Goal: Transaction & Acquisition: Obtain resource

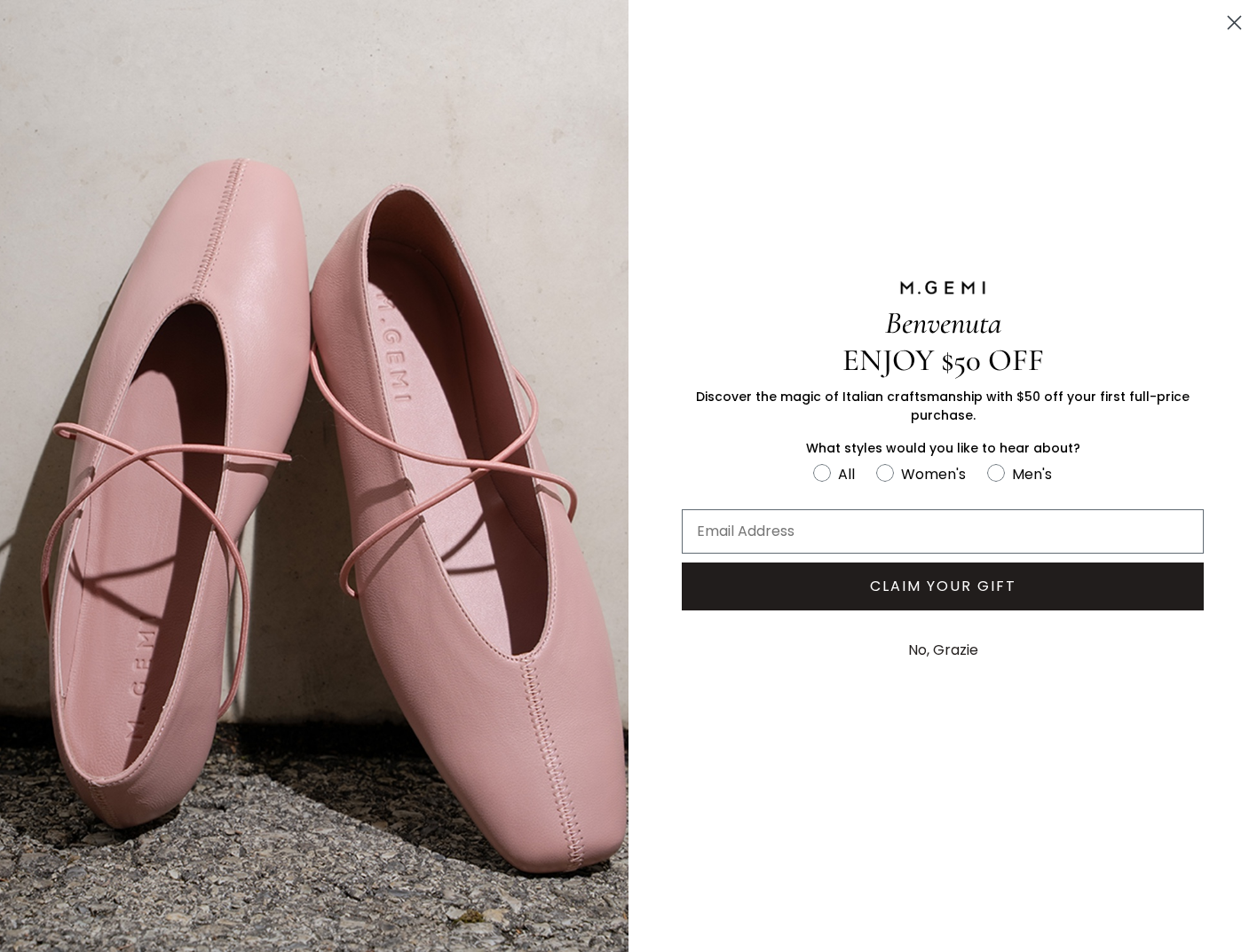
click at [1238, 24] on circle "Close dialog" at bounding box center [1234, 23] width 29 height 29
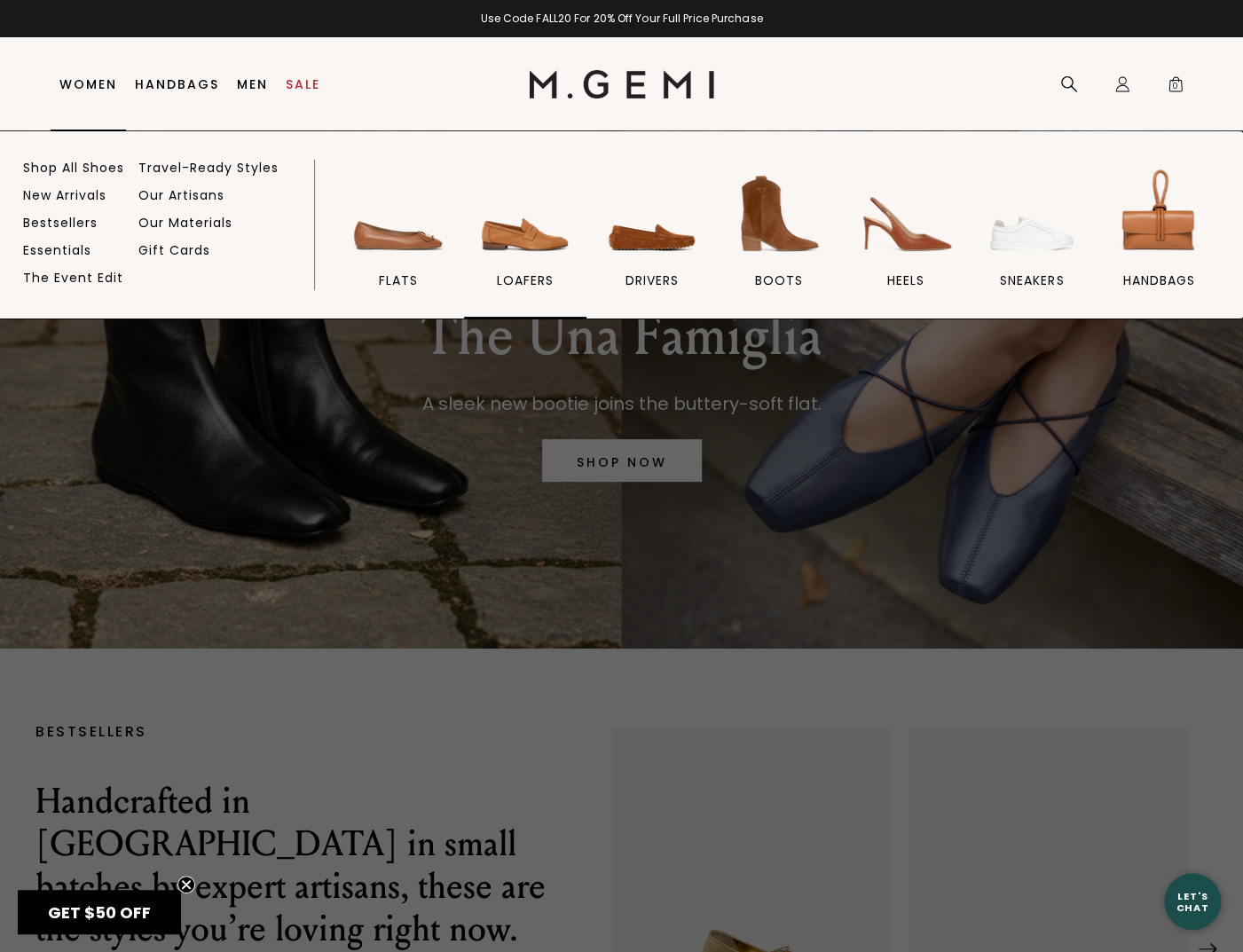
click at [541, 241] on img at bounding box center [525, 214] width 99 height 99
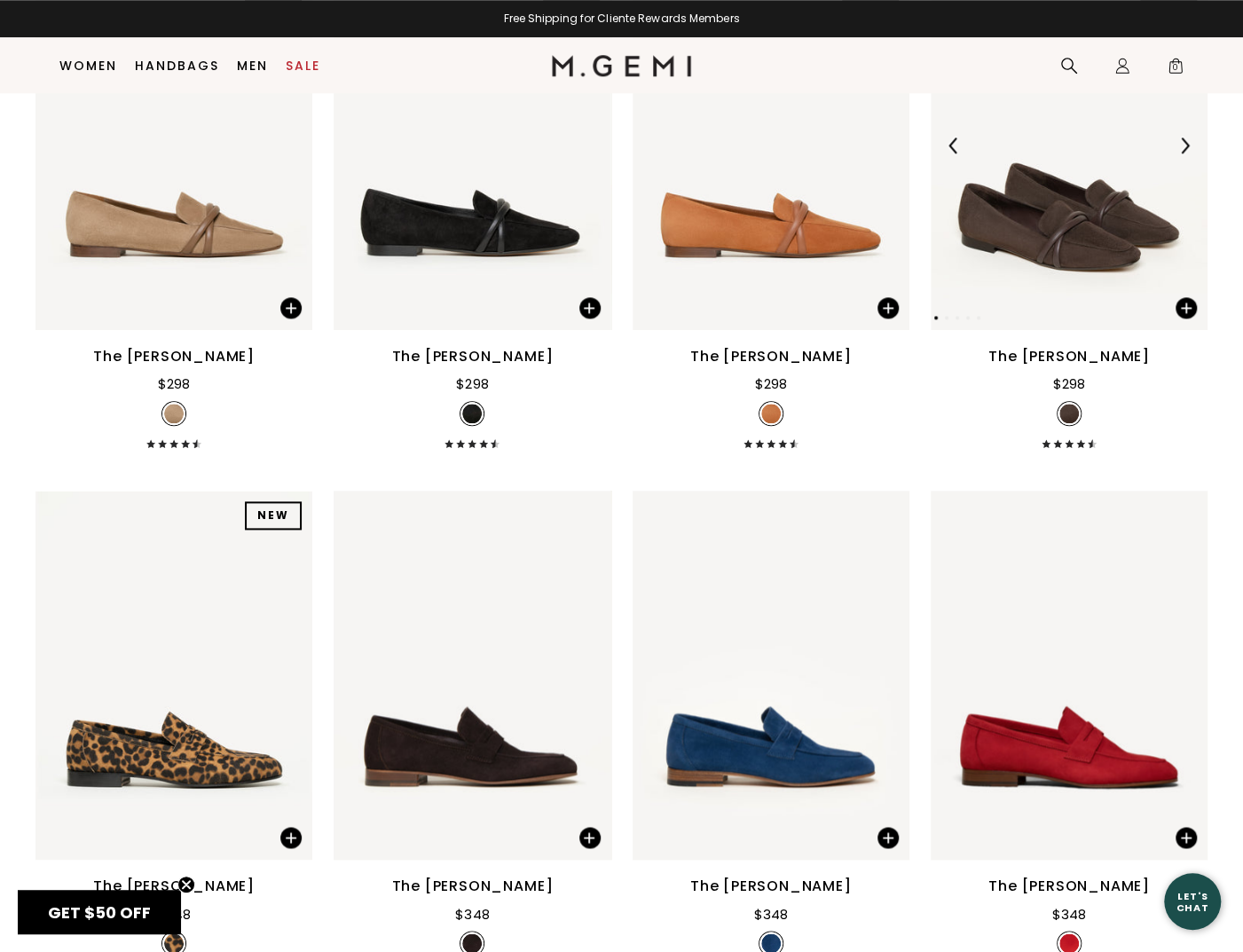
scroll to position [850, 0]
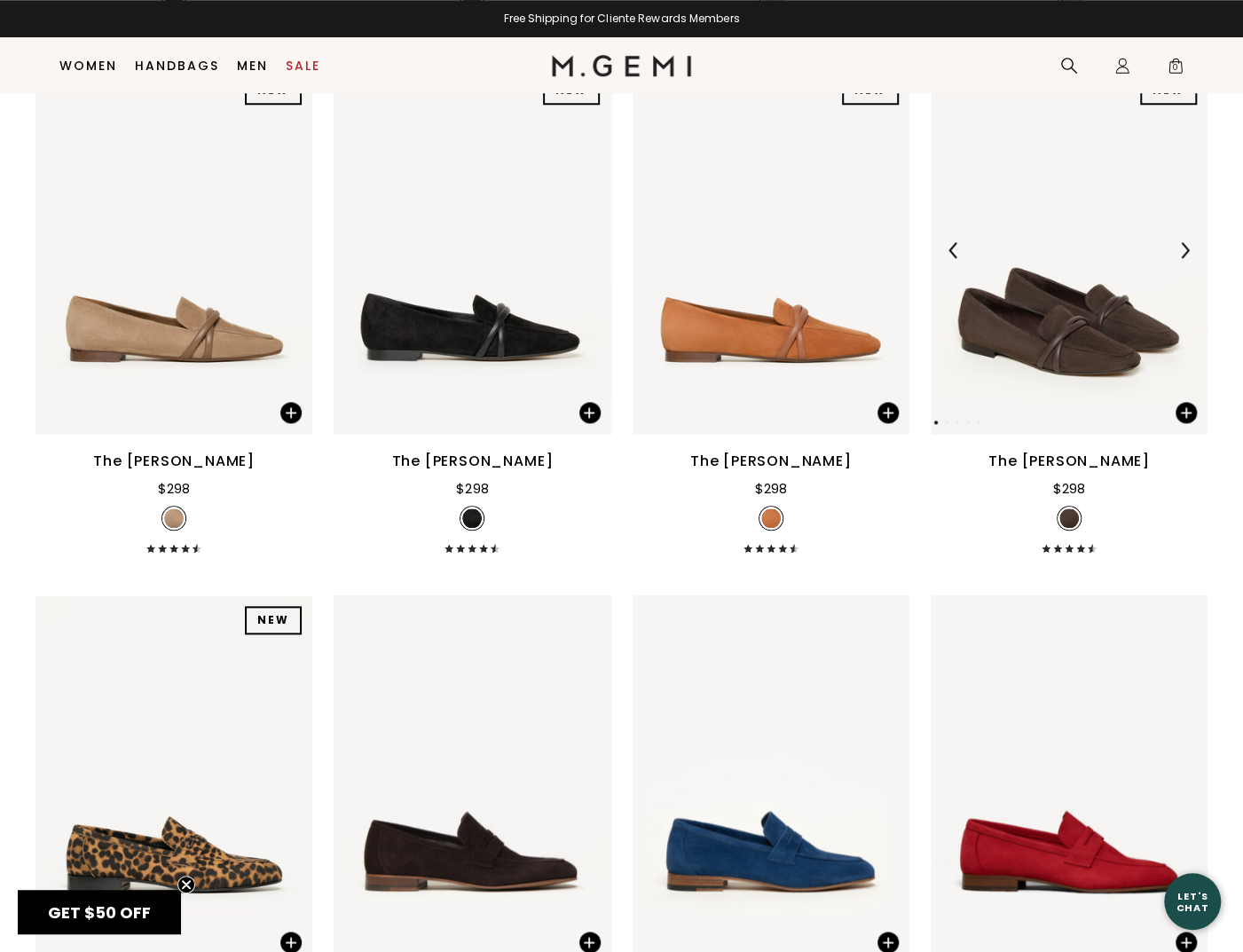
click at [1188, 242] on img at bounding box center [1185, 250] width 16 height 16
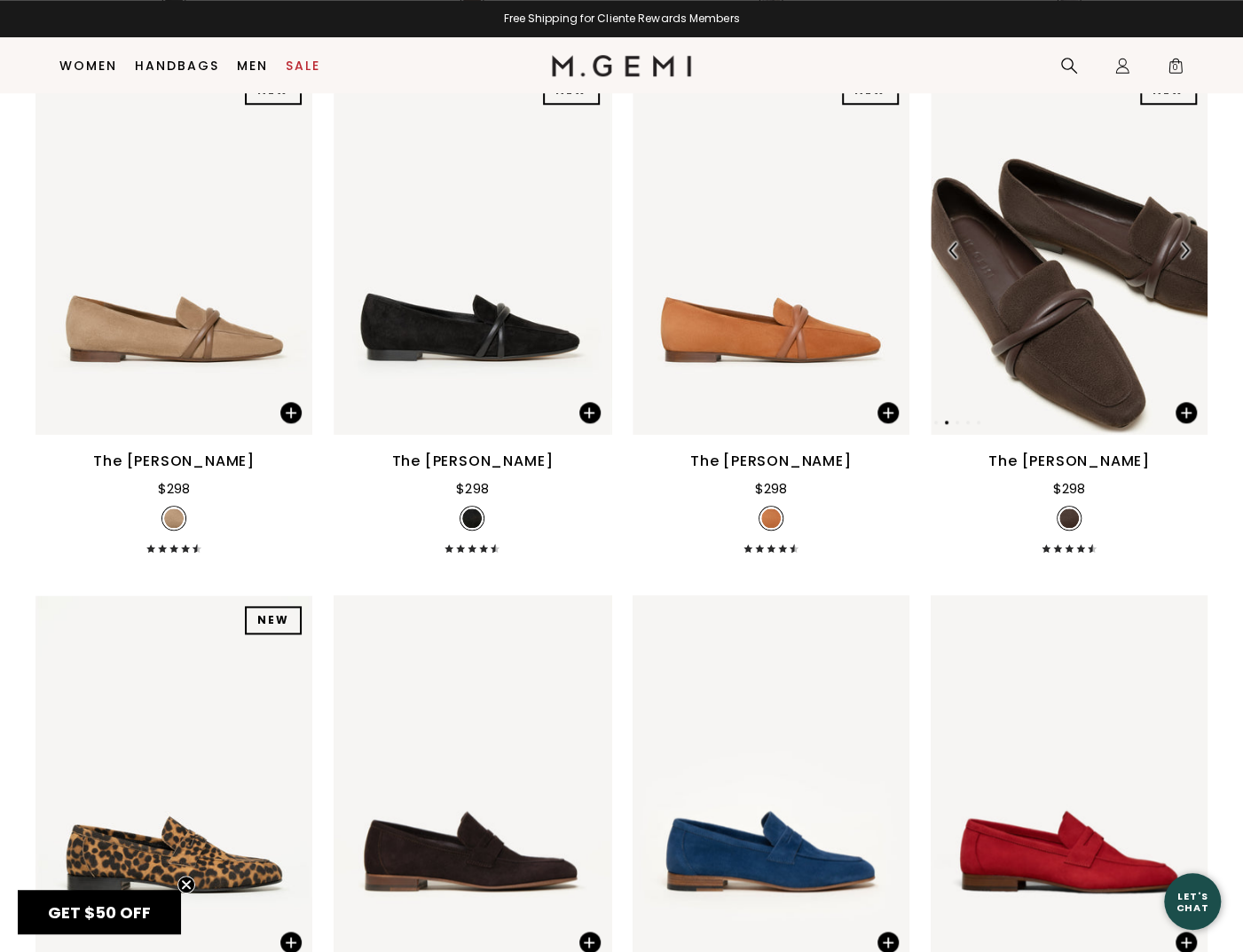
click at [1188, 242] on img at bounding box center [1185, 250] width 16 height 16
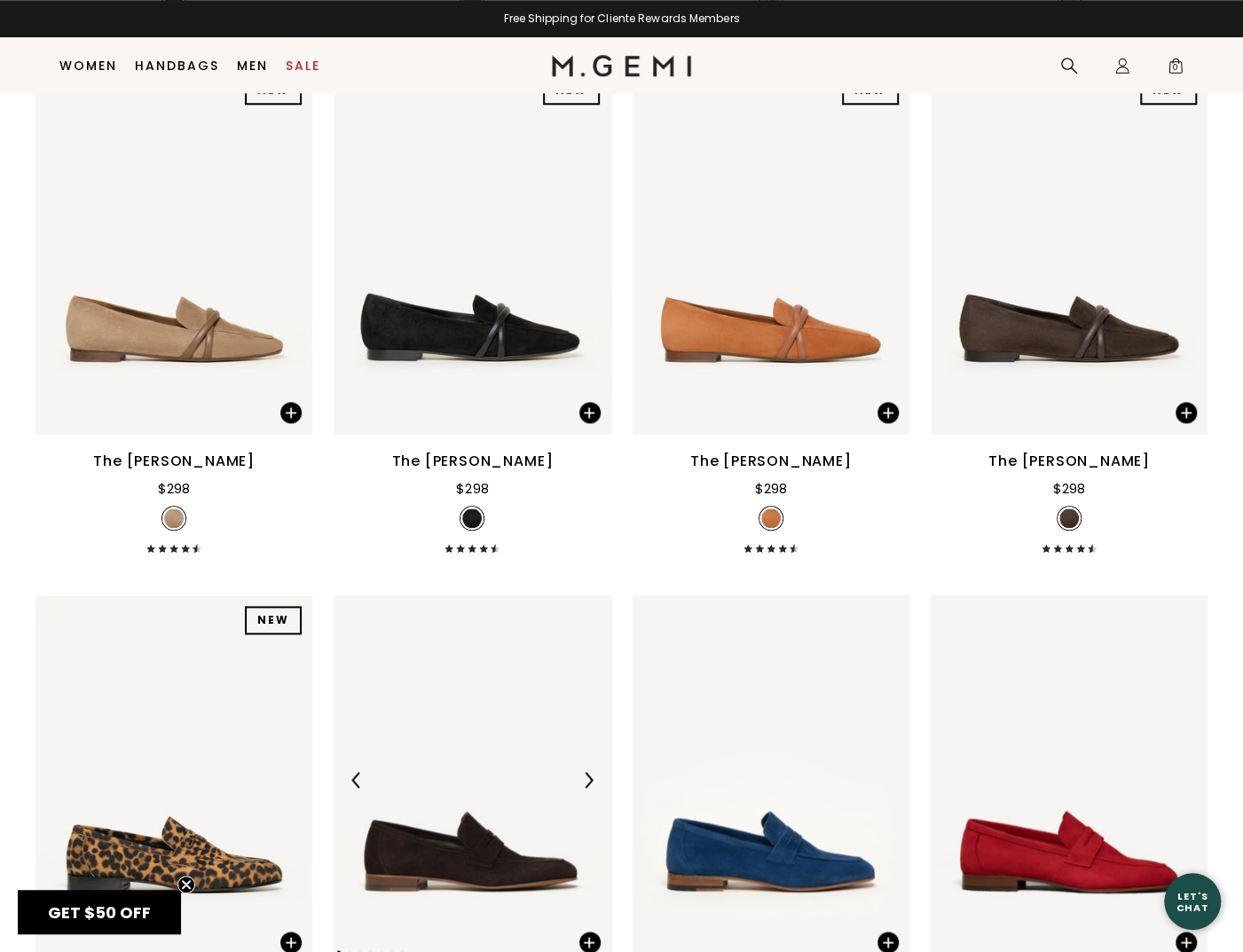
click at [593, 772] on img at bounding box center [588, 780] width 16 height 16
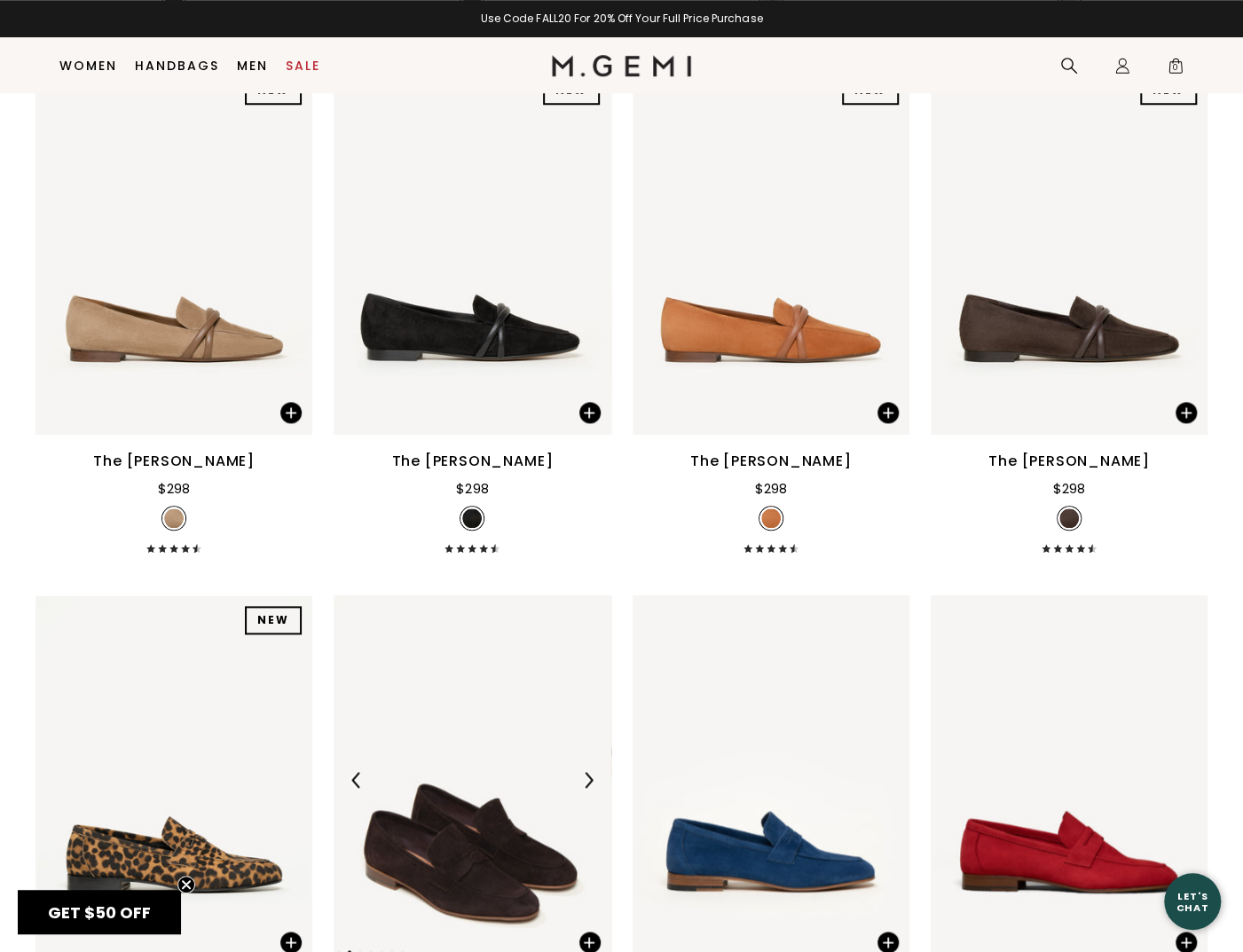
click at [593, 772] on img at bounding box center [588, 780] width 16 height 16
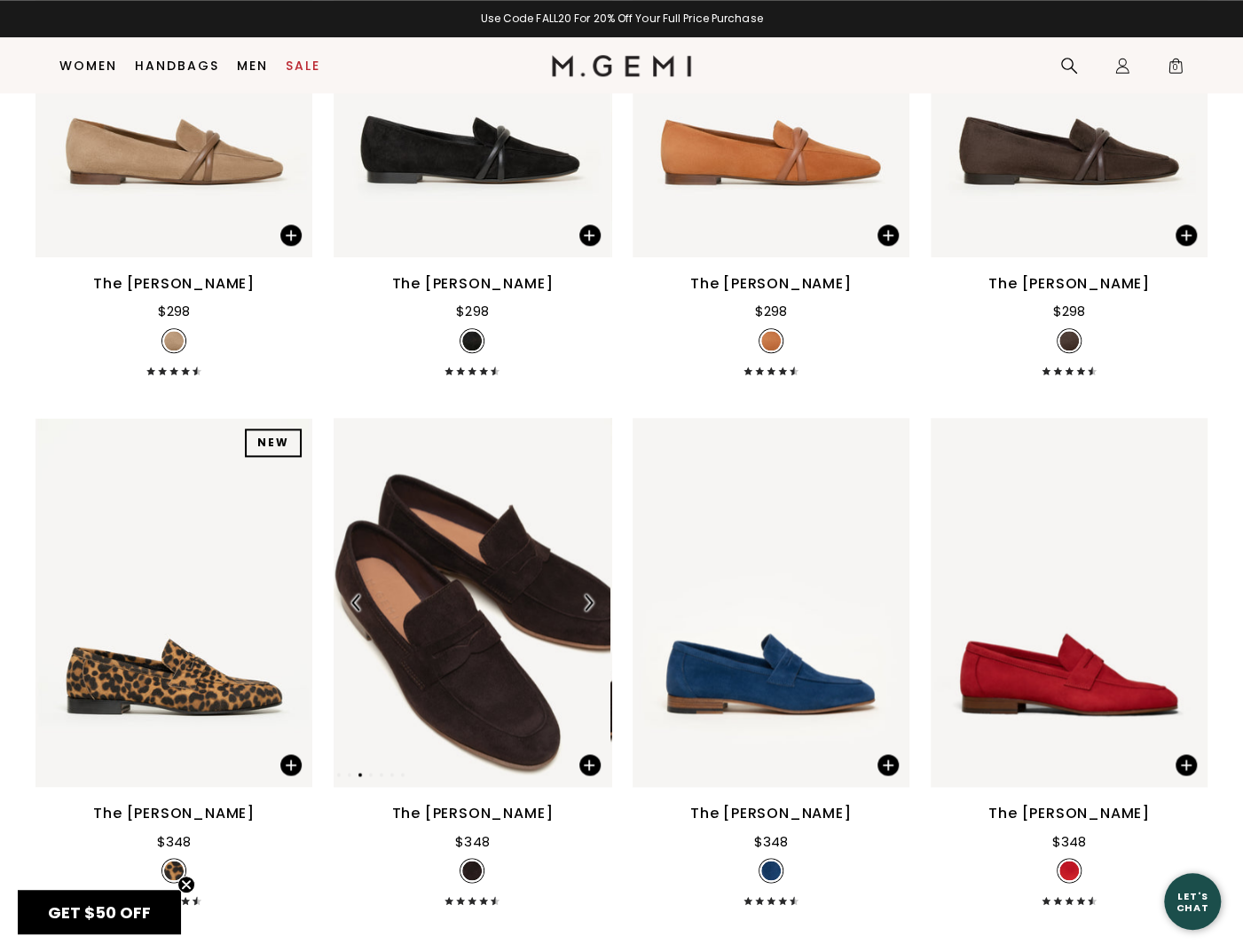
scroll to position [939, 0]
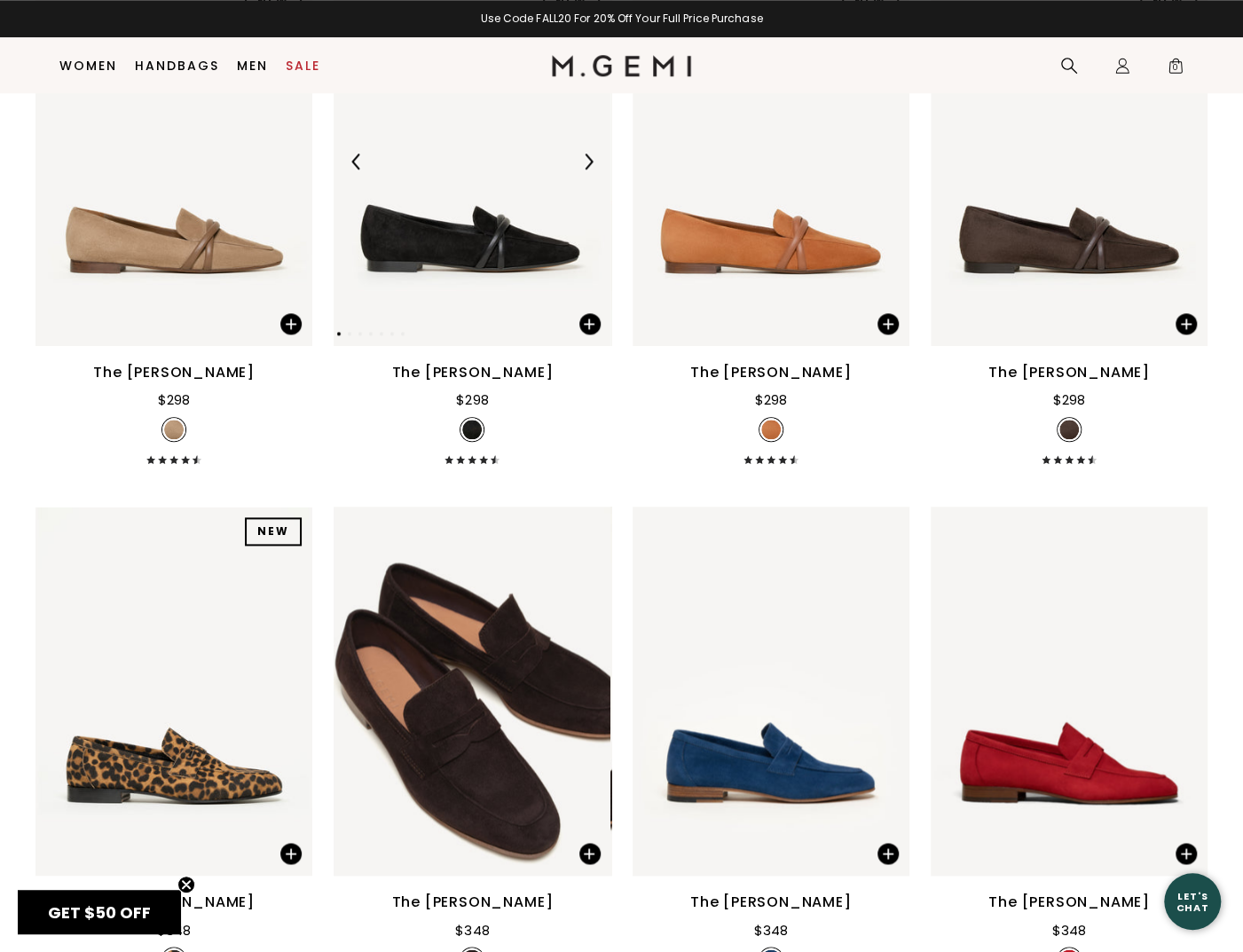
click at [587, 154] on img at bounding box center [588, 162] width 16 height 16
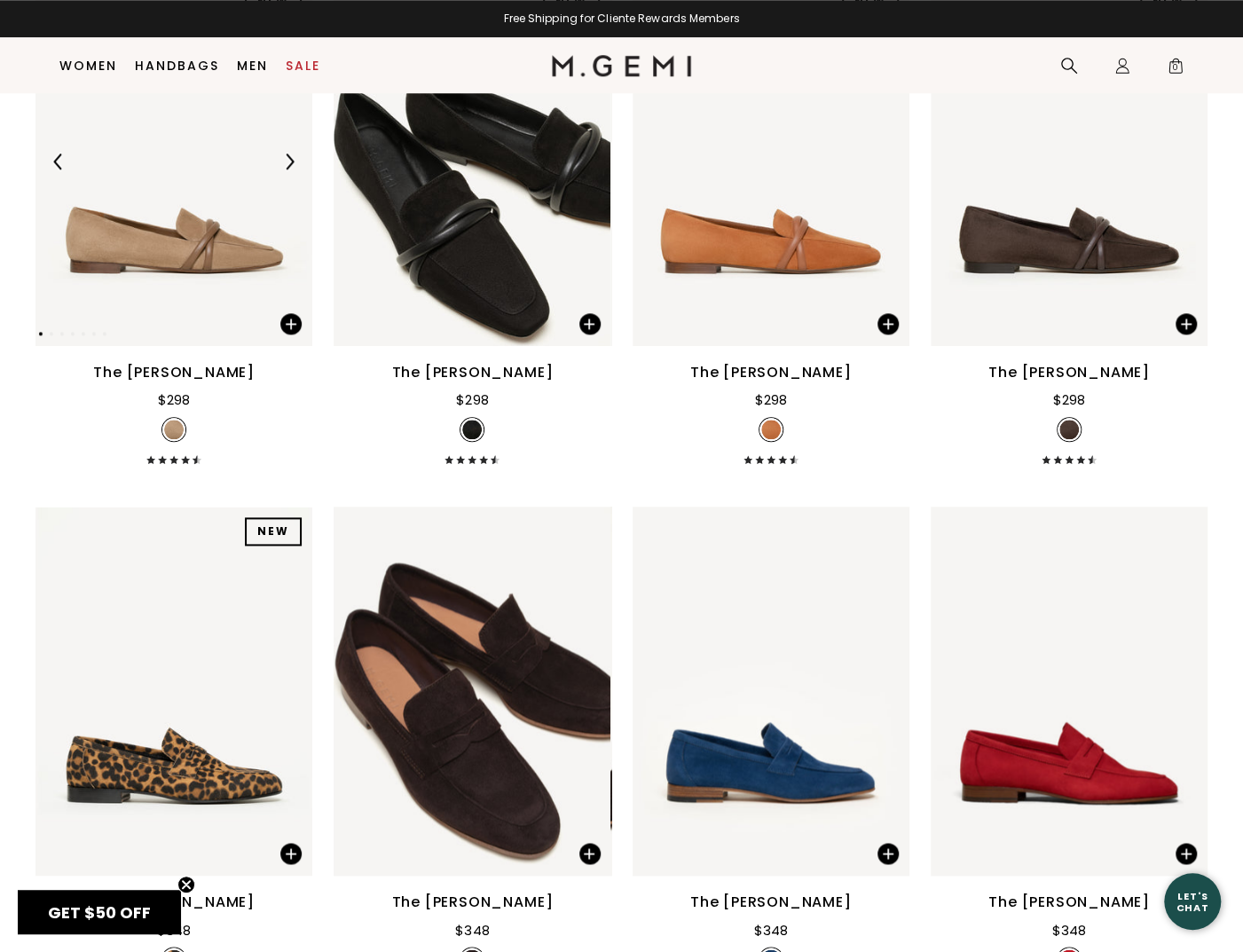
click at [284, 154] on img at bounding box center [289, 162] width 16 height 16
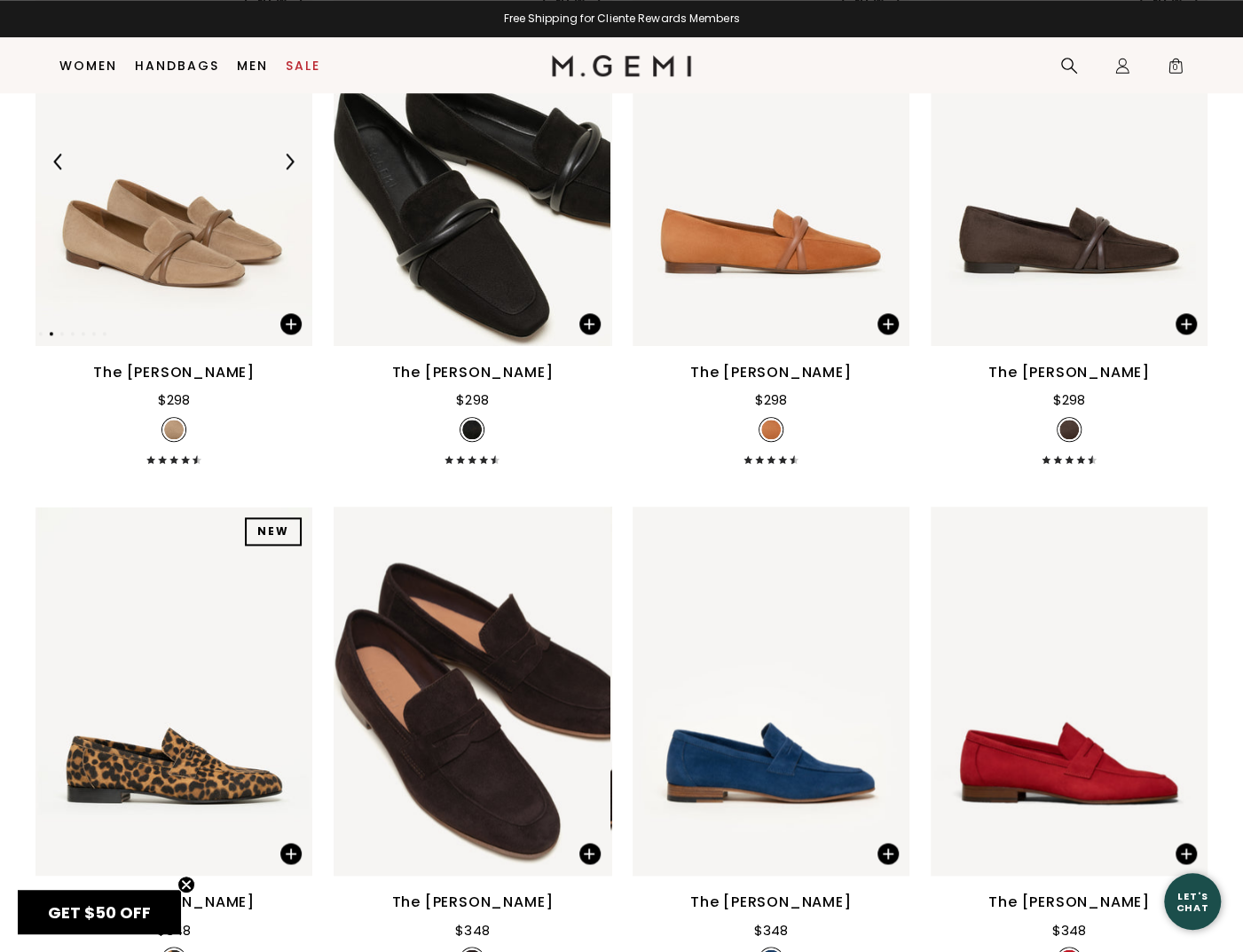
click at [284, 154] on img at bounding box center [289, 162] width 16 height 16
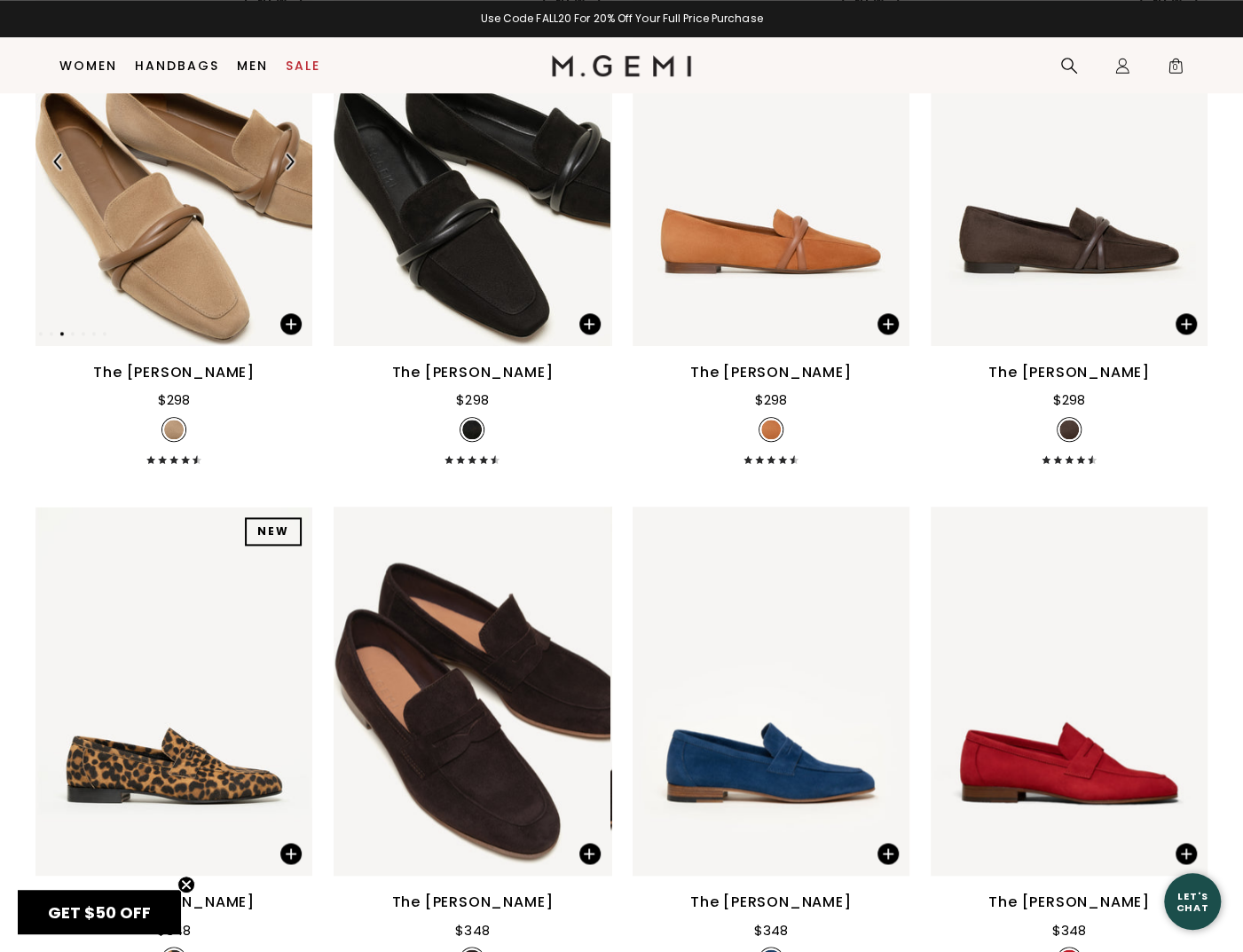
click at [255, 228] on img at bounding box center [174, 162] width 277 height 369
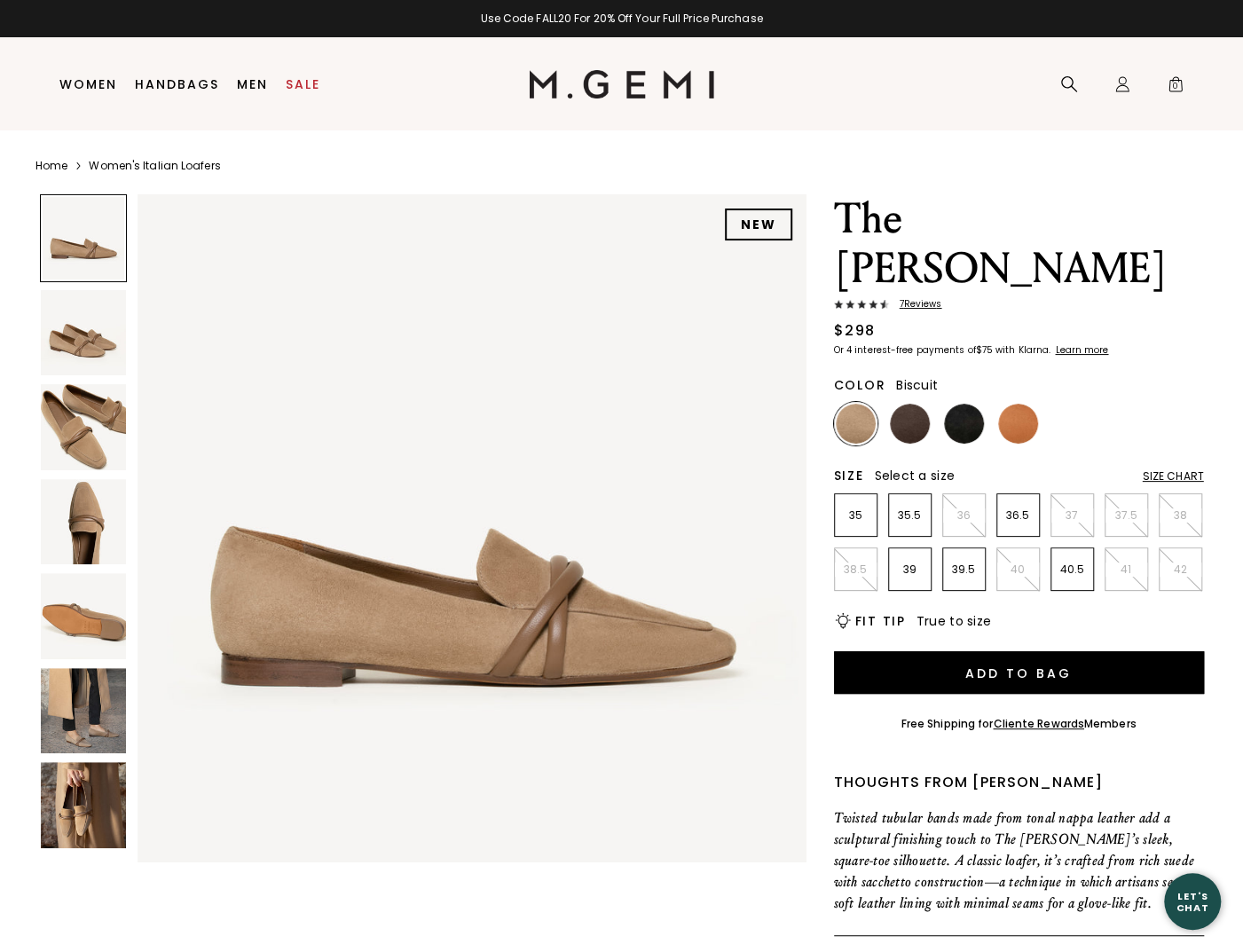
click at [930, 299] on span "7 Review s" at bounding box center [916, 305] width 54 height 11
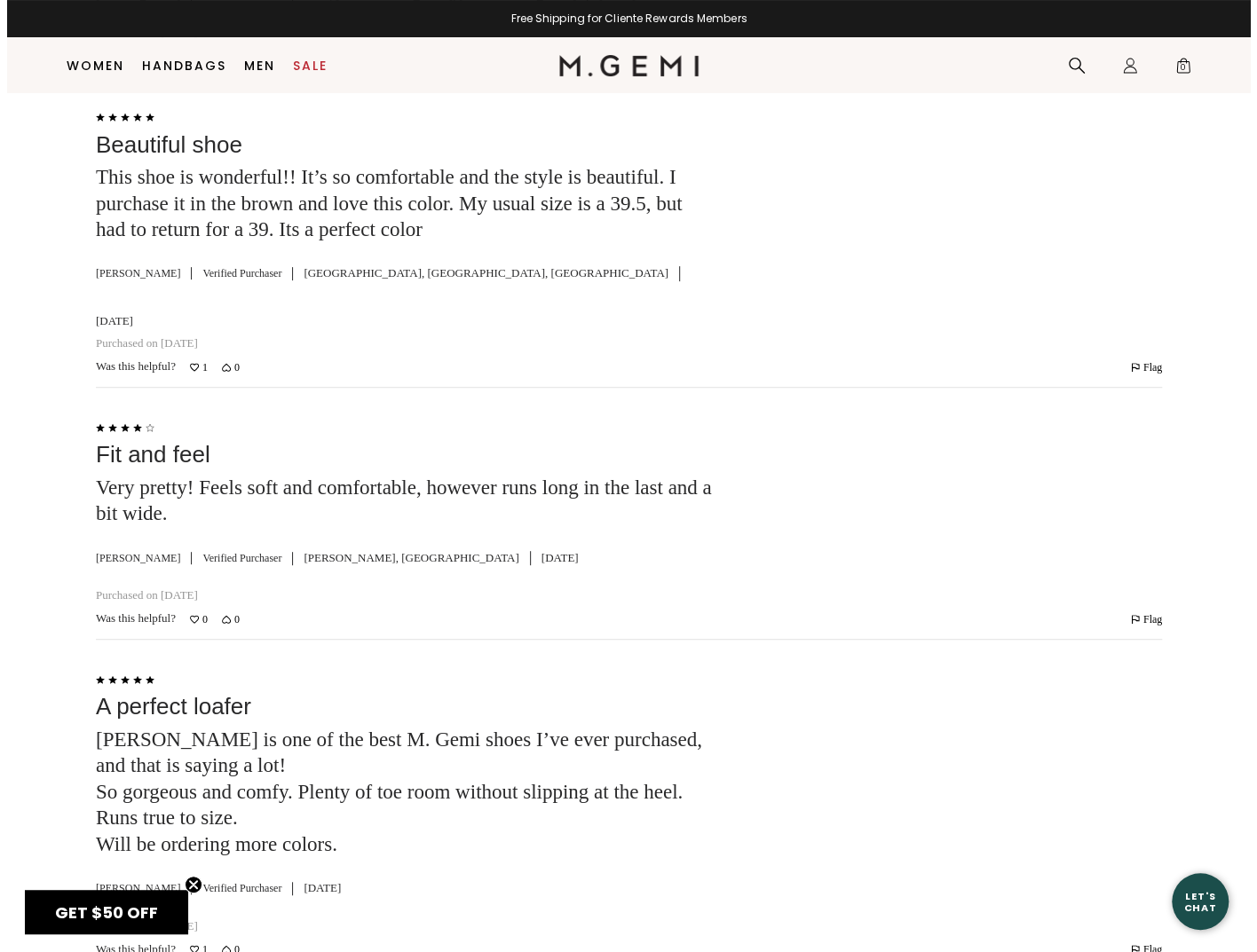
scroll to position [3935, 0]
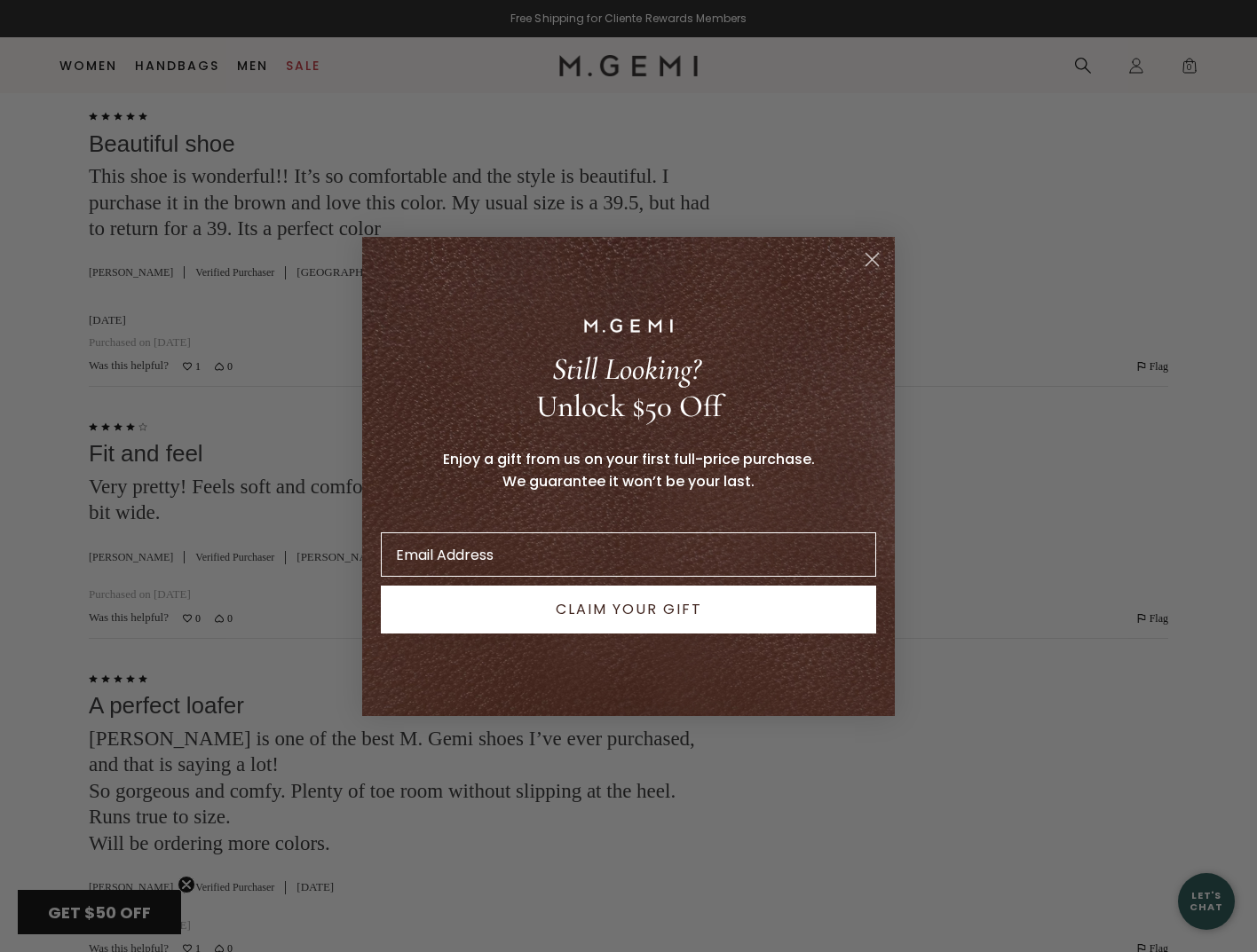
click at [870, 266] on circle "Close dialog" at bounding box center [872, 258] width 29 height 29
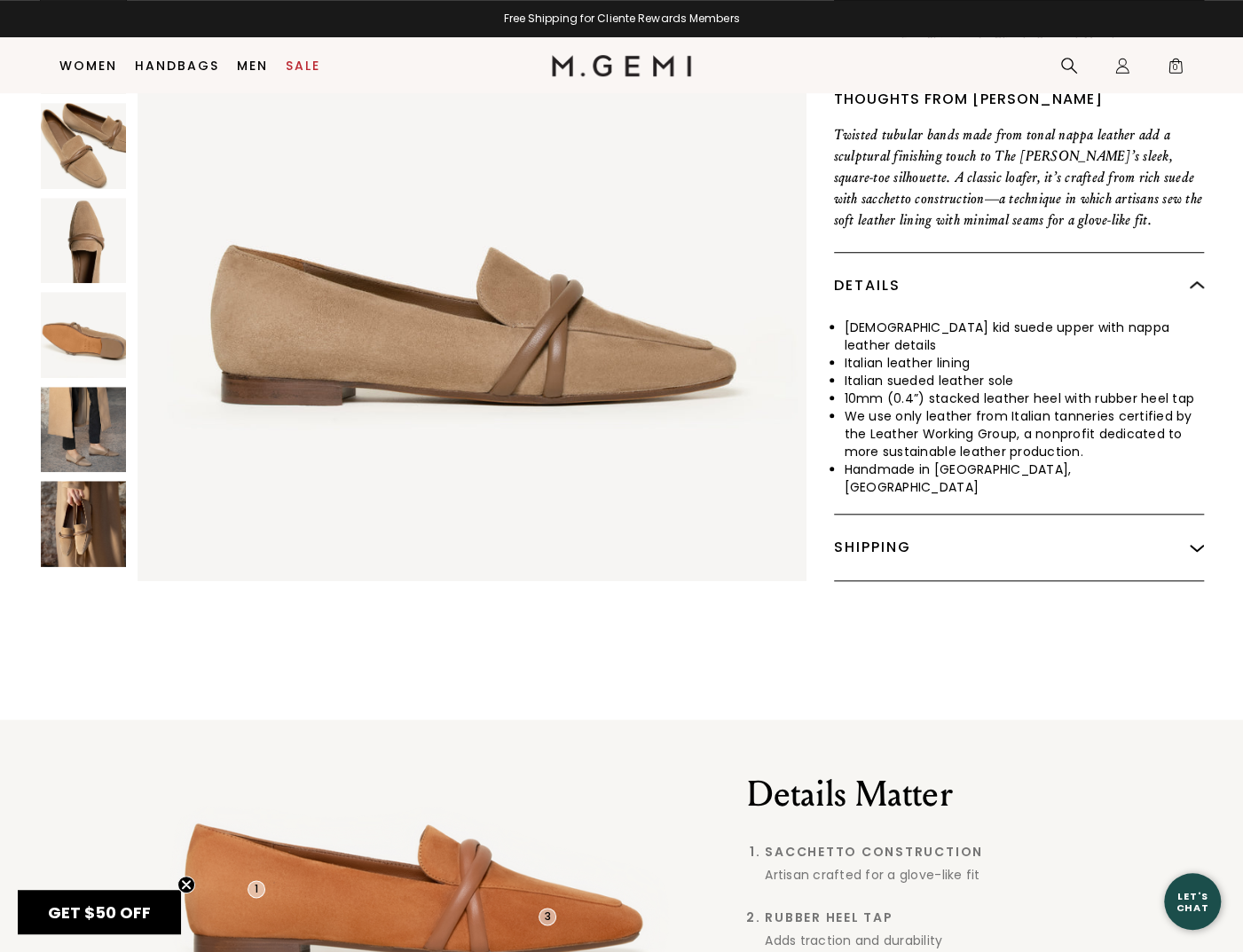
scroll to position [291, 0]
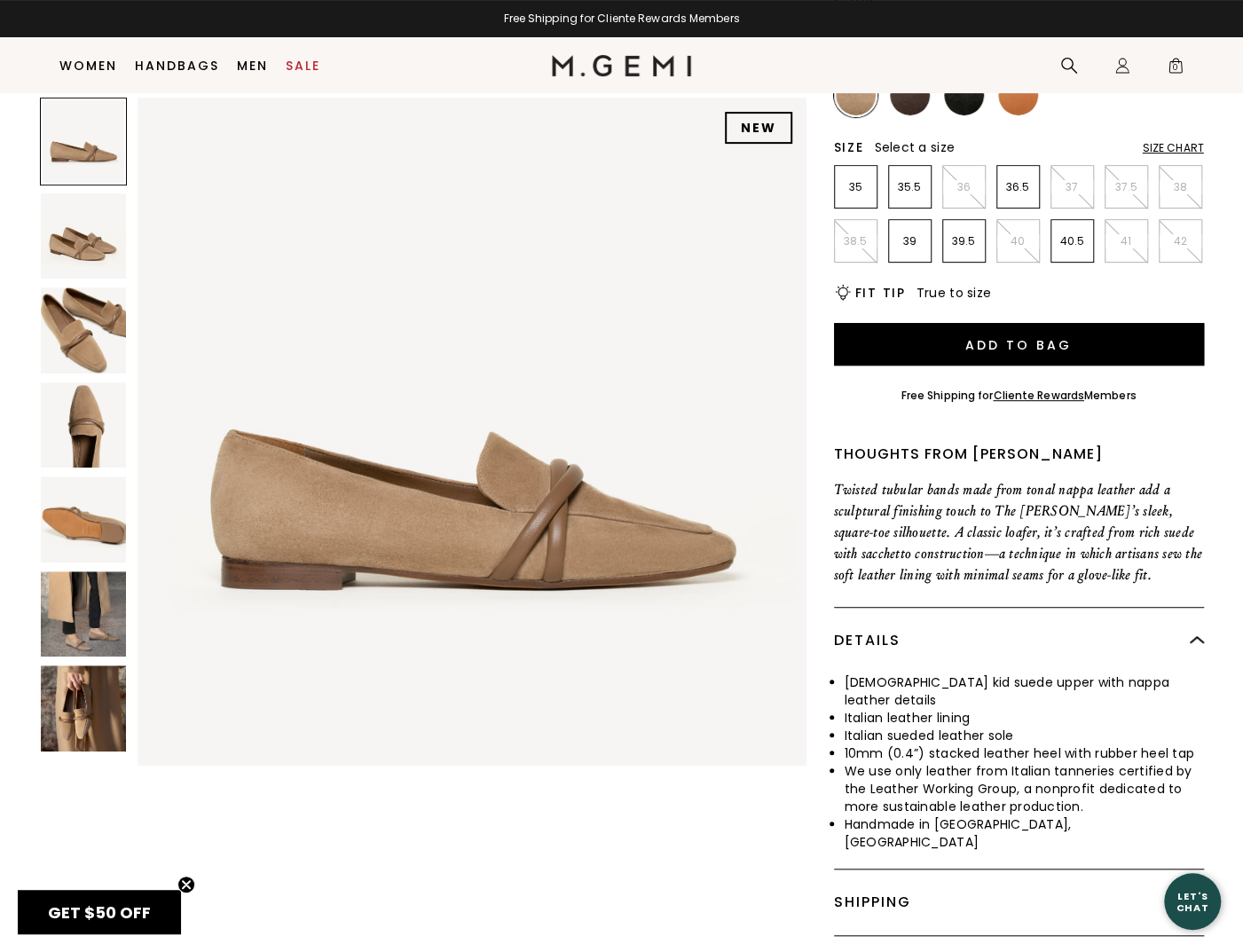
click at [102, 235] on img at bounding box center [84, 236] width 86 height 86
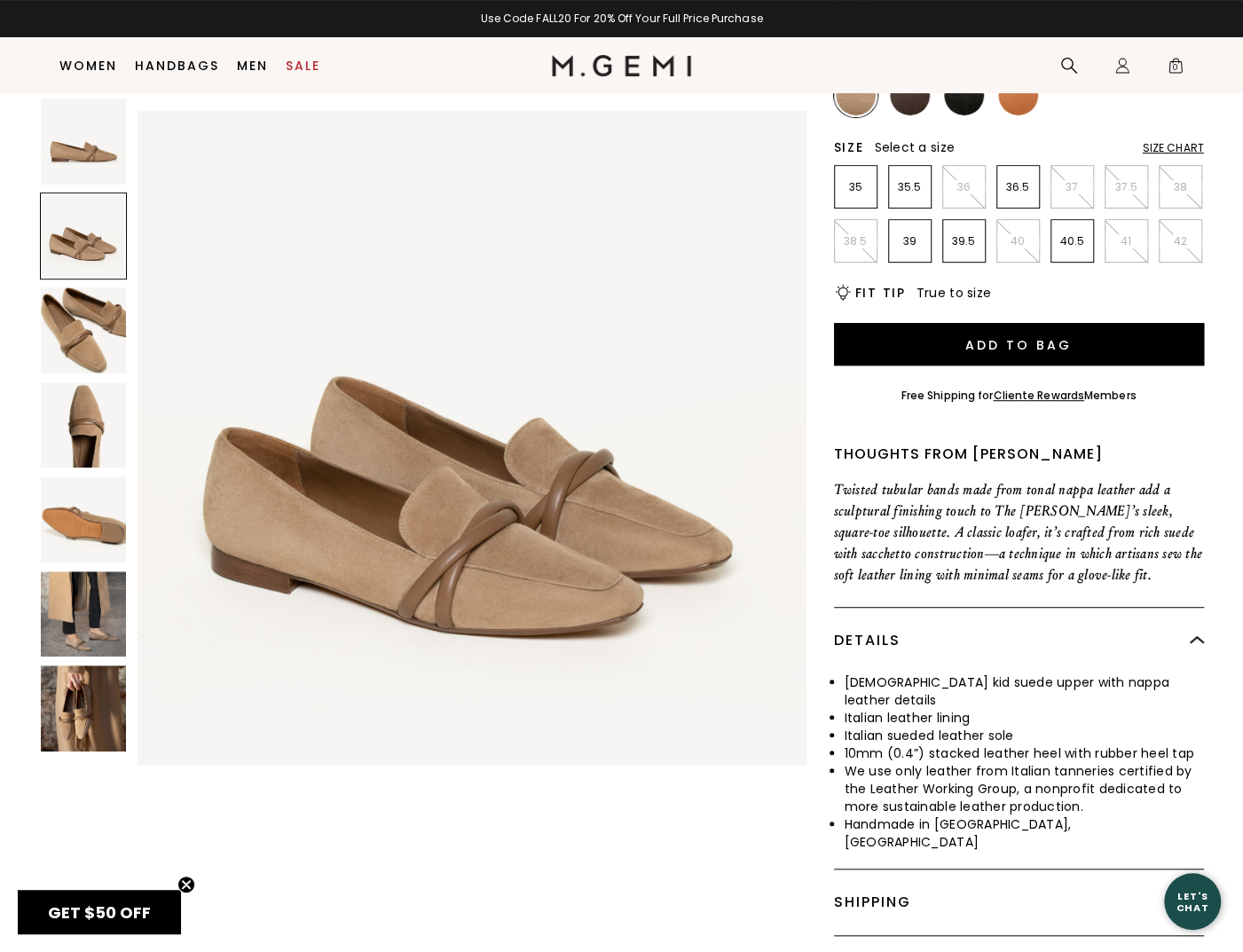
click at [93, 336] on img at bounding box center [84, 330] width 86 height 86
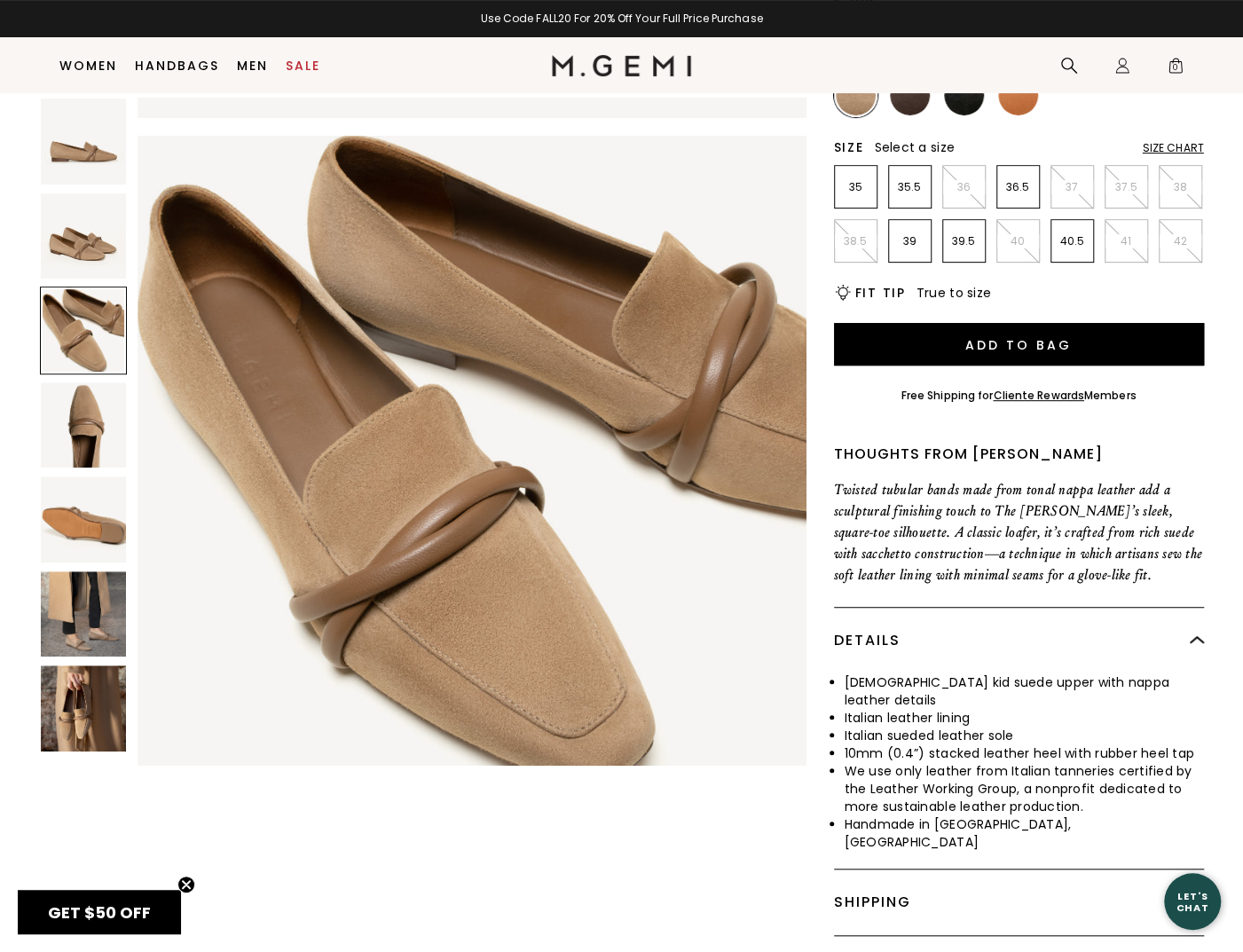
scroll to position [1346, 0]
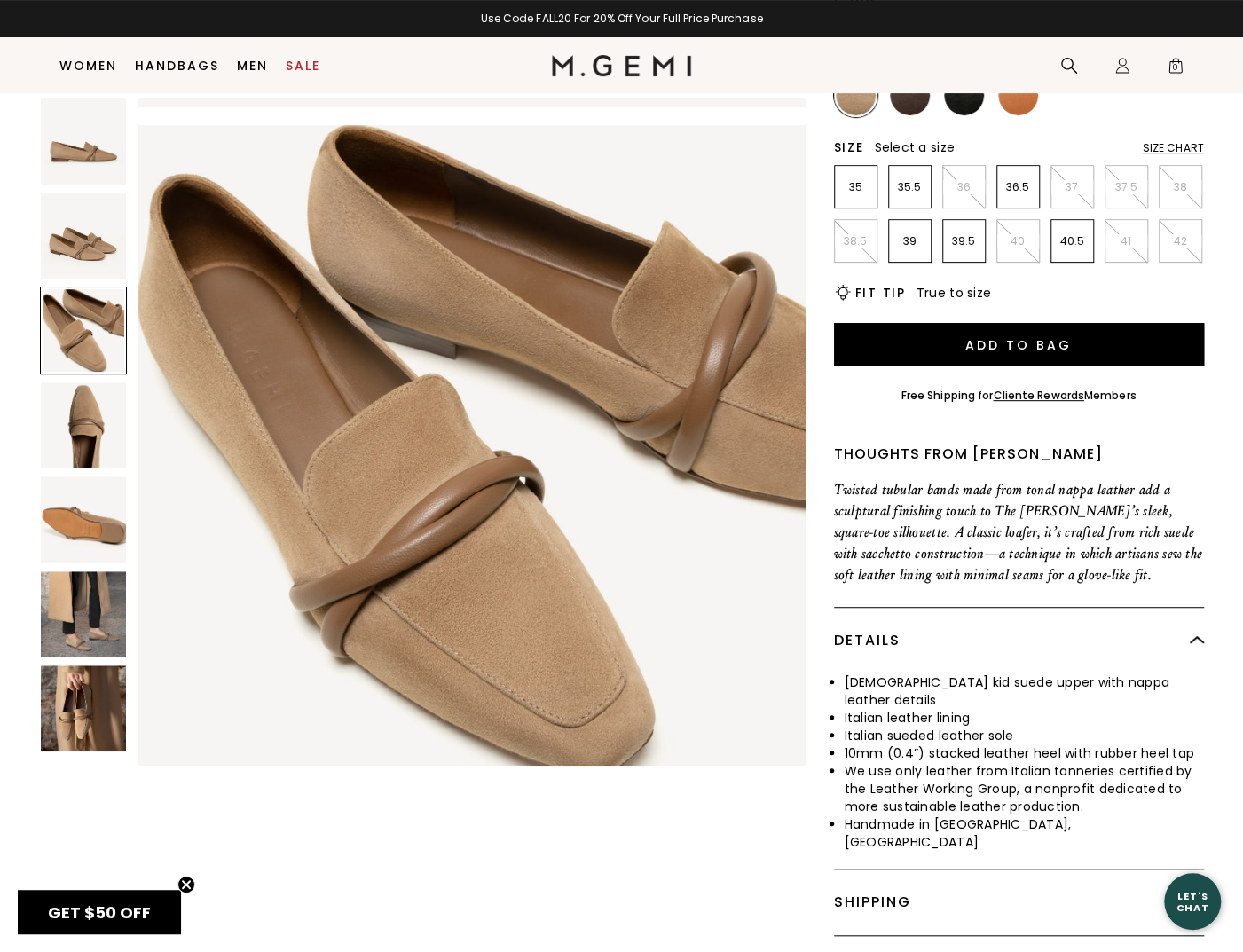
click at [87, 412] on img at bounding box center [84, 426] width 86 height 86
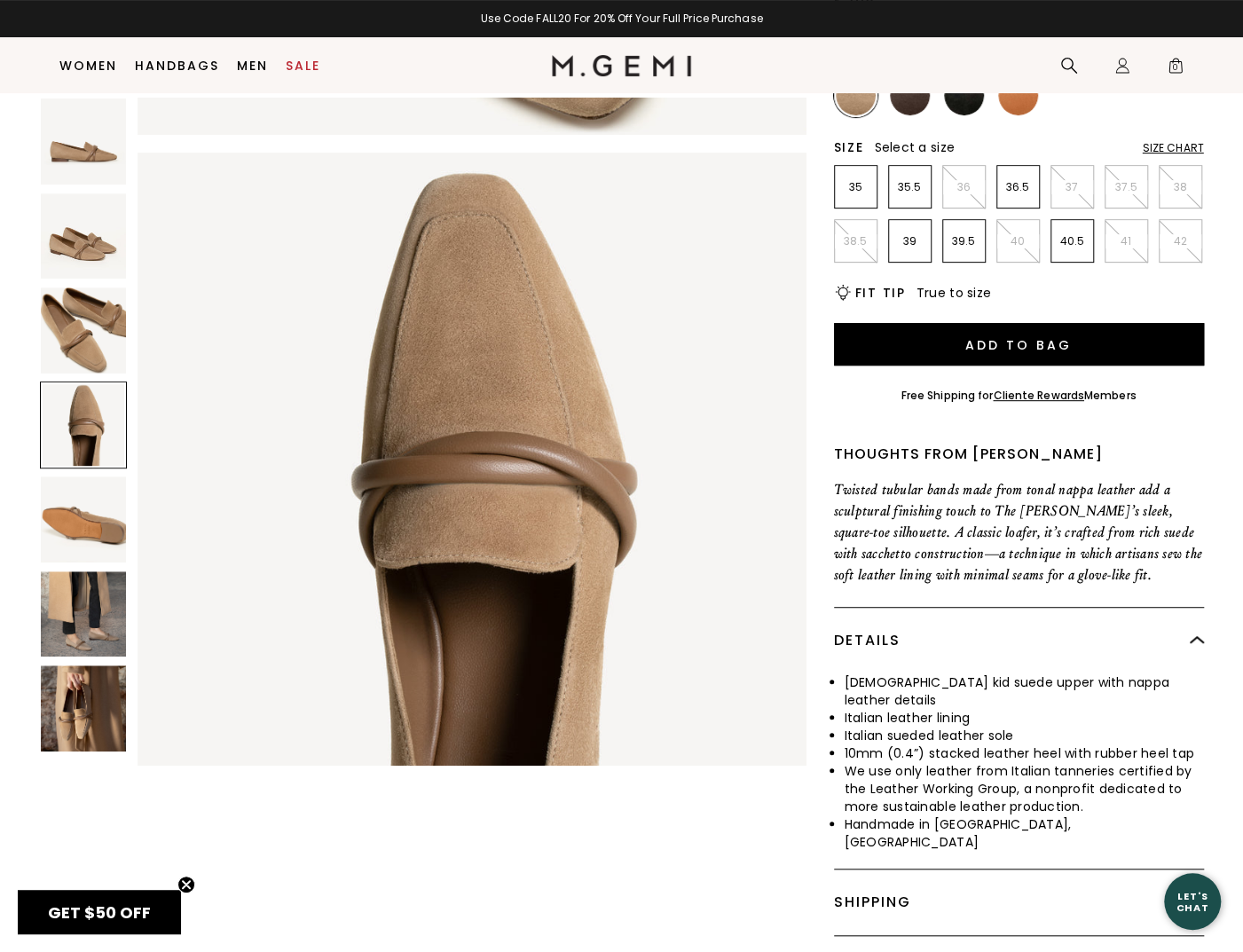
scroll to position [2018, 0]
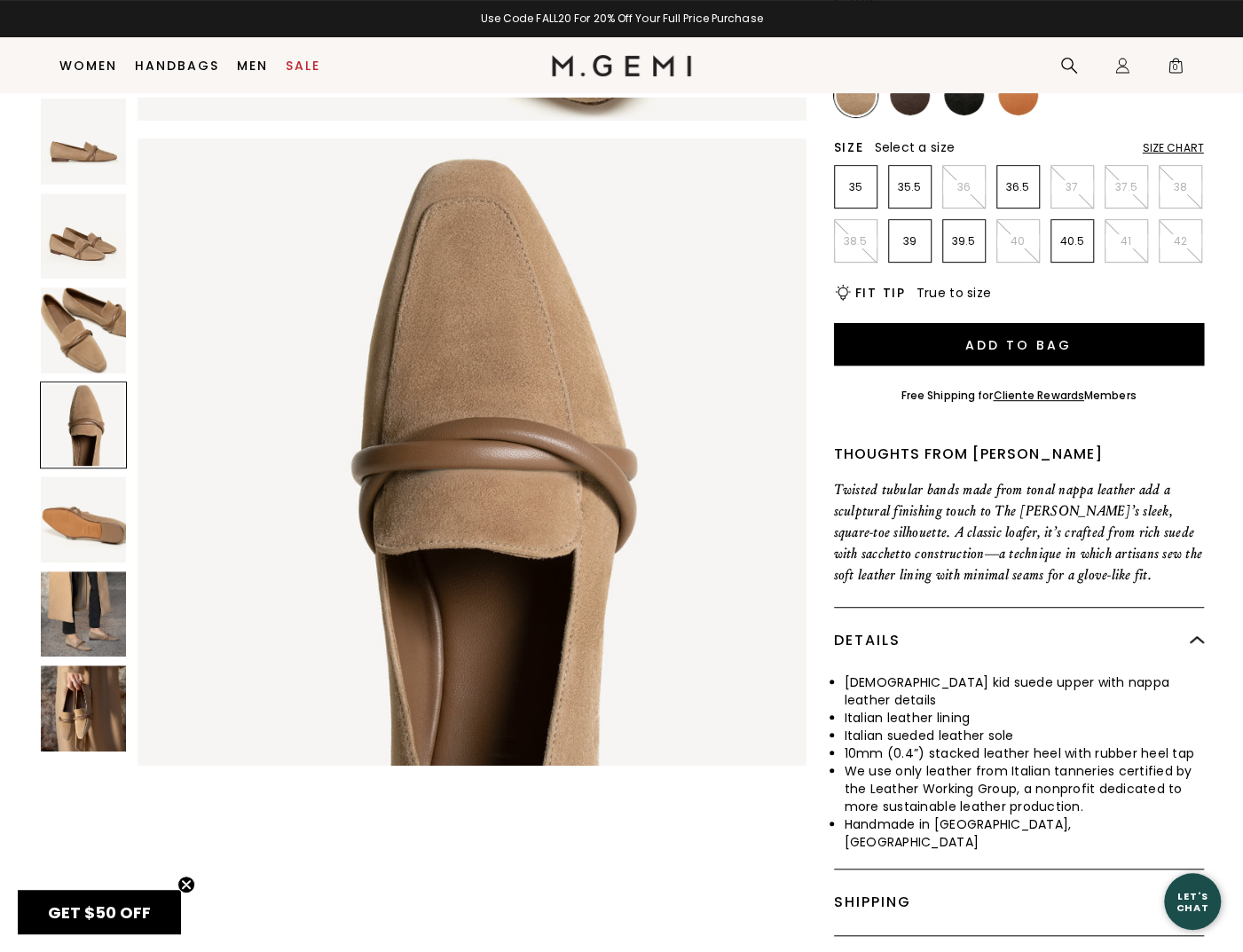
click at [85, 538] on img at bounding box center [84, 519] width 86 height 86
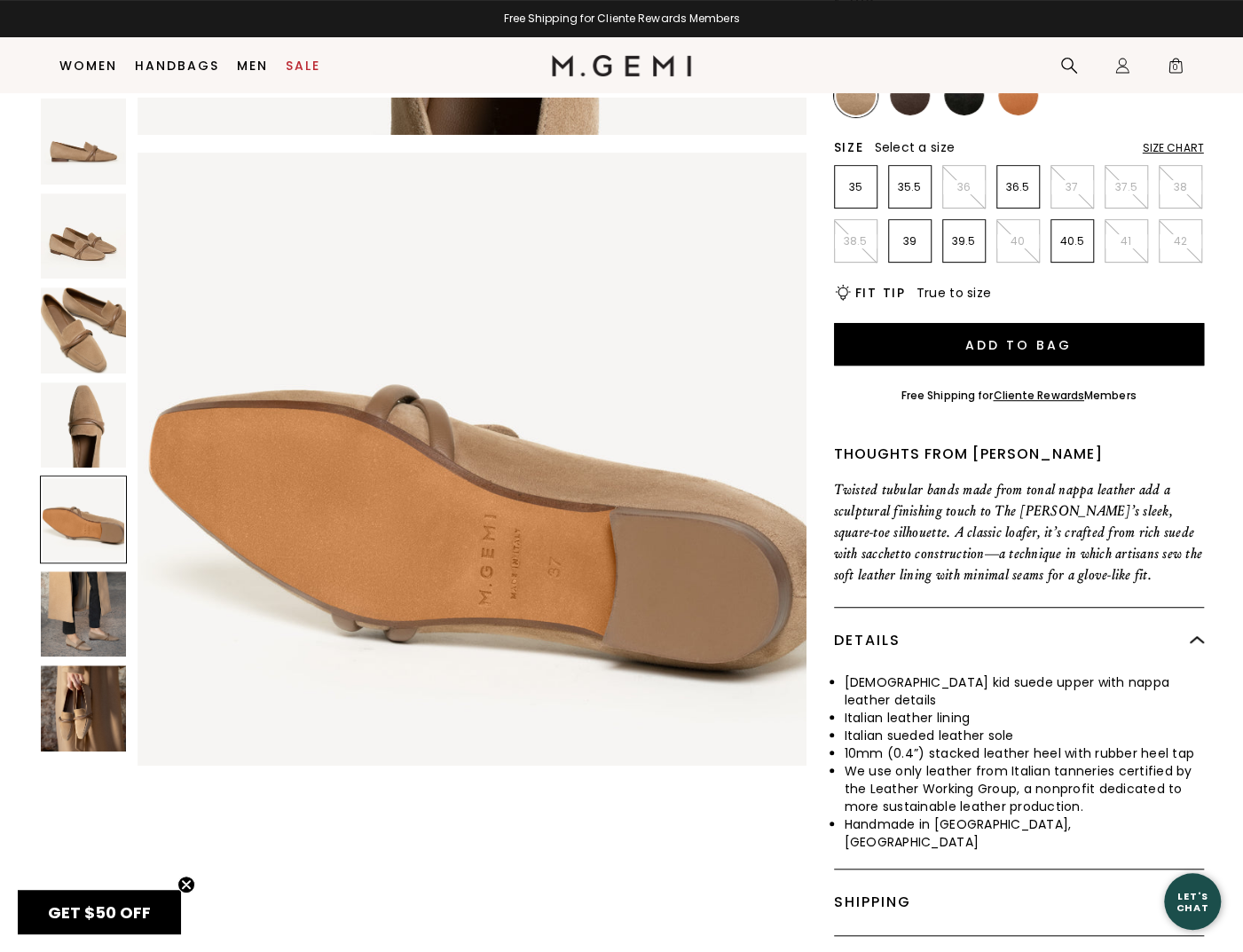
click at [84, 613] on img at bounding box center [84, 615] width 86 height 86
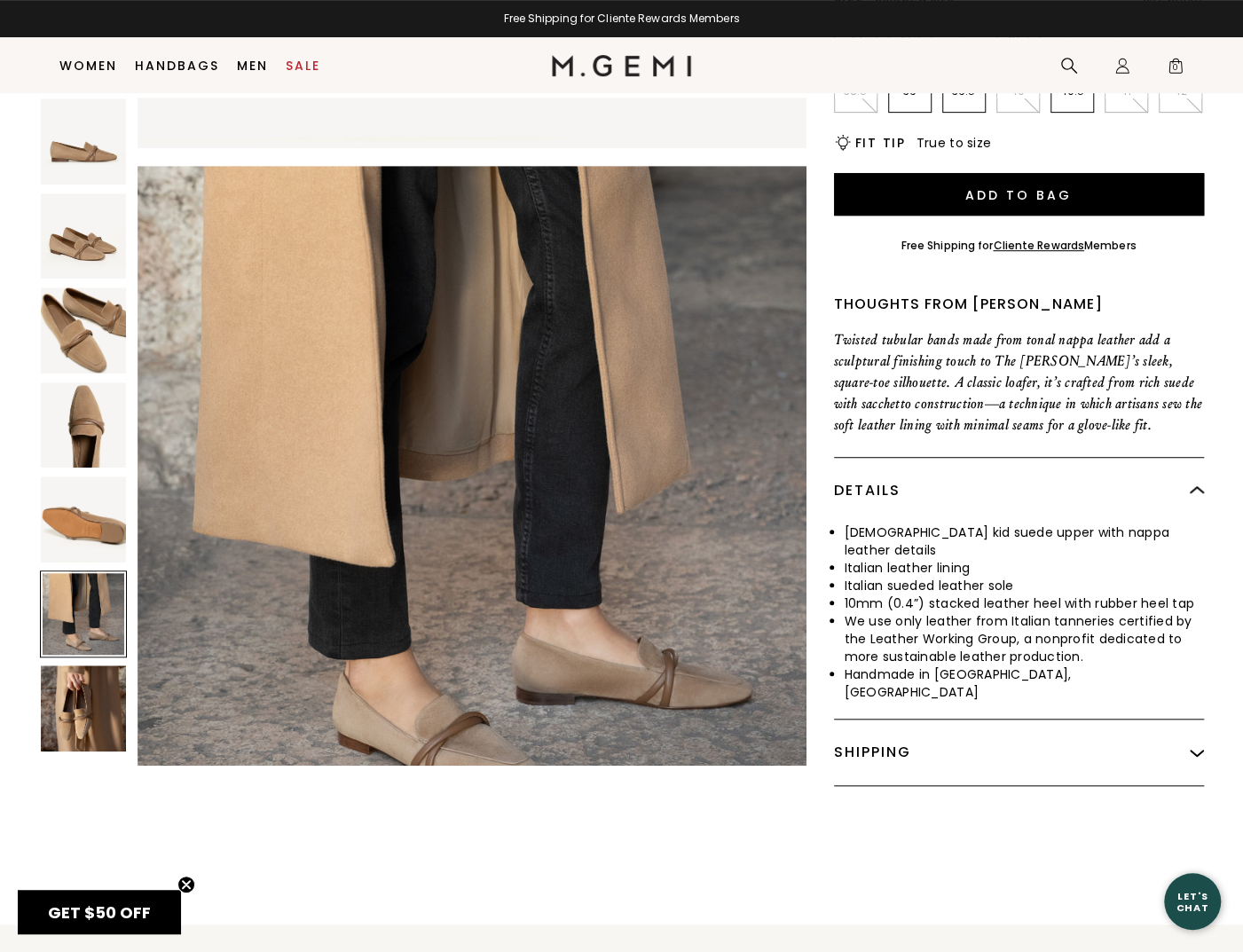
scroll to position [468, 0]
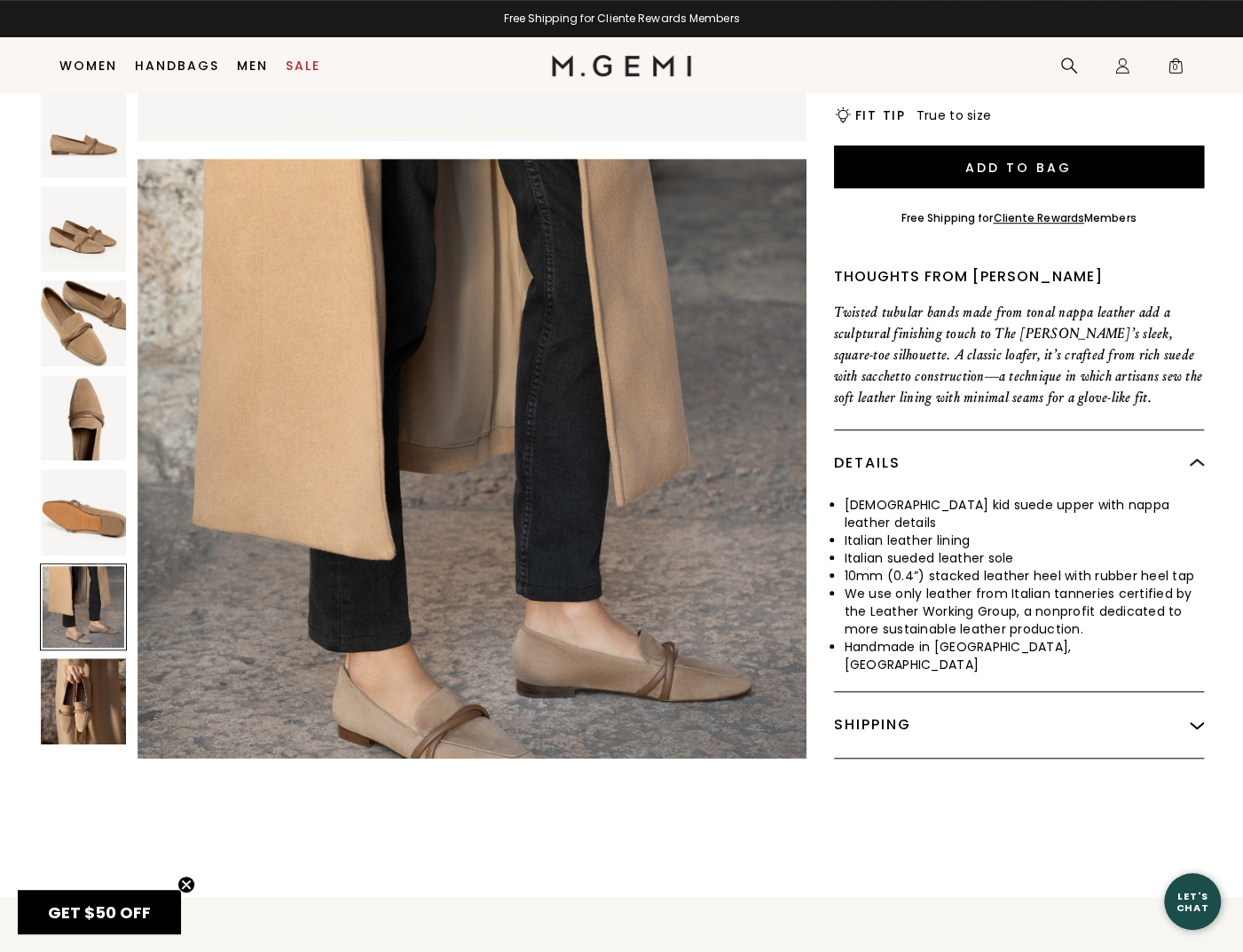
click at [90, 658] on img at bounding box center [84, 701] width 86 height 86
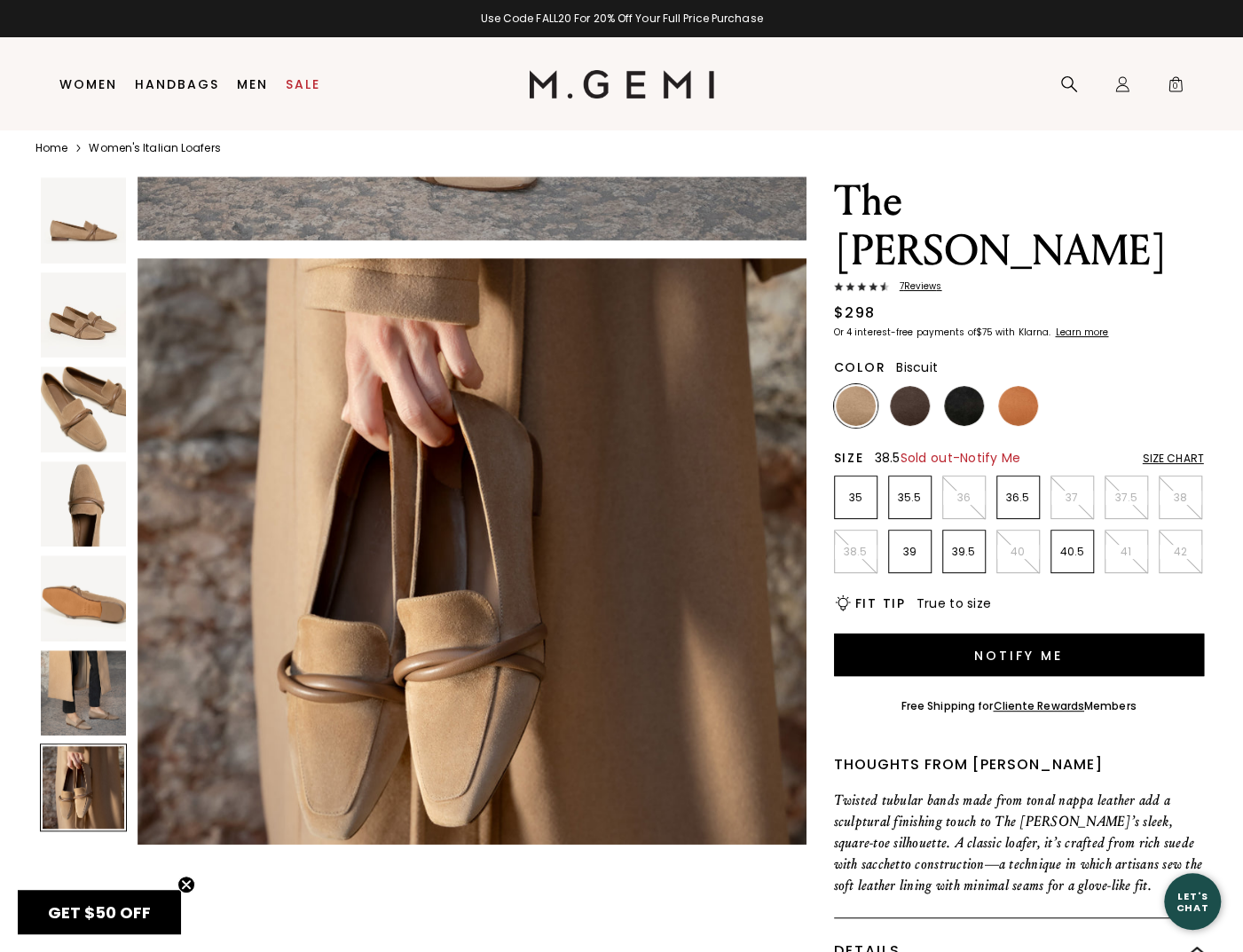
scroll to position [37, 0]
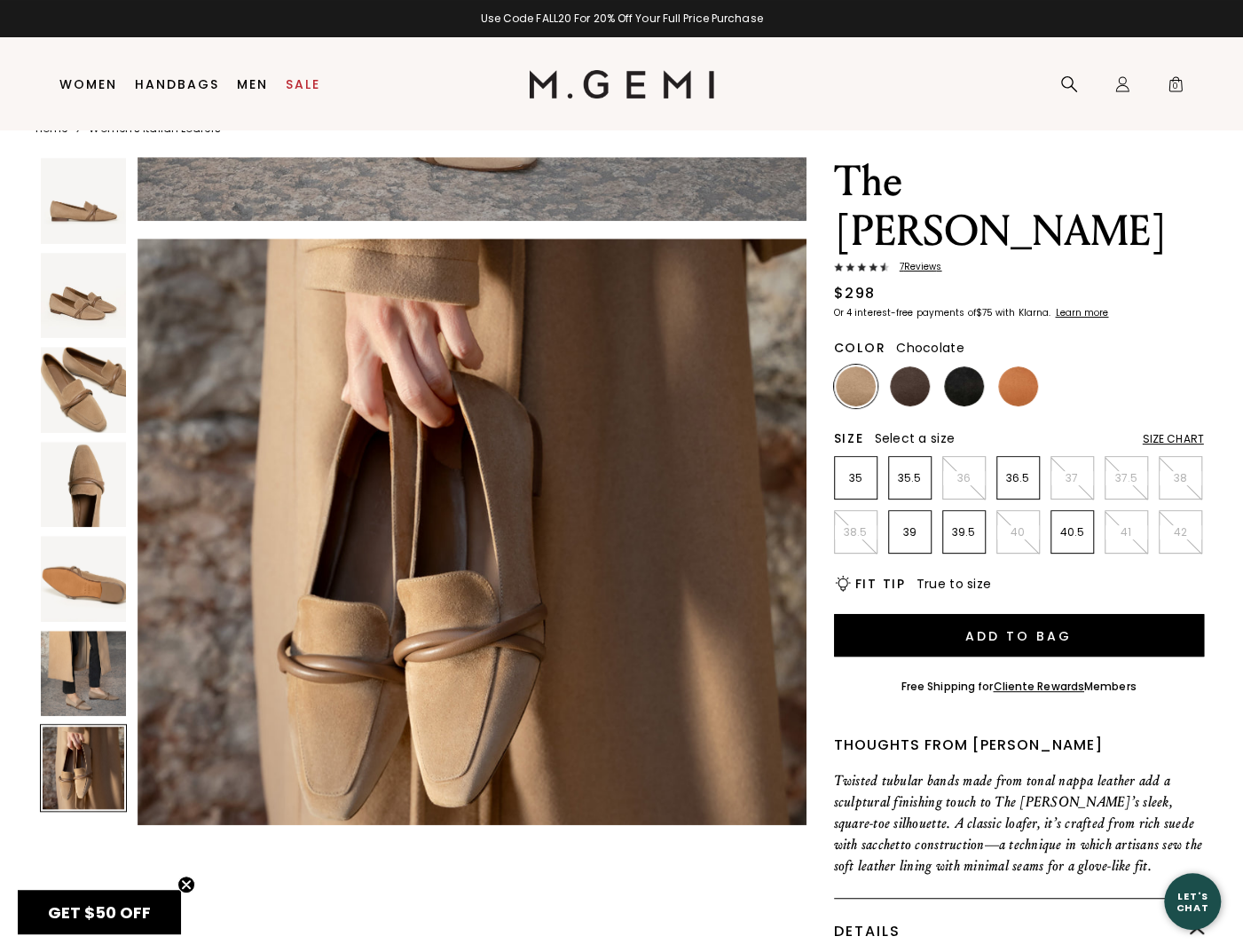
click at [910, 366] on img at bounding box center [910, 386] width 40 height 40
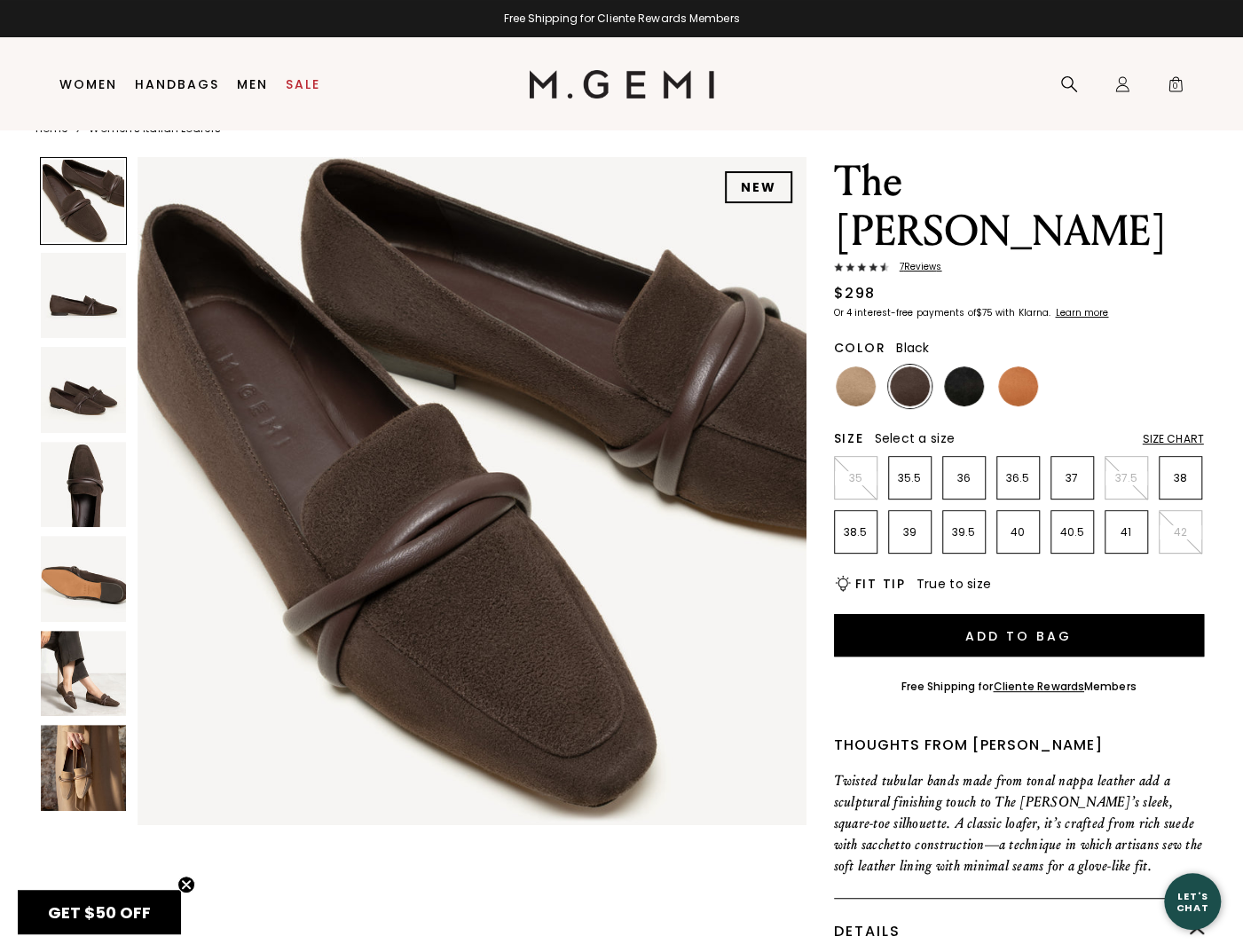
click at [972, 366] on img at bounding box center [964, 386] width 40 height 40
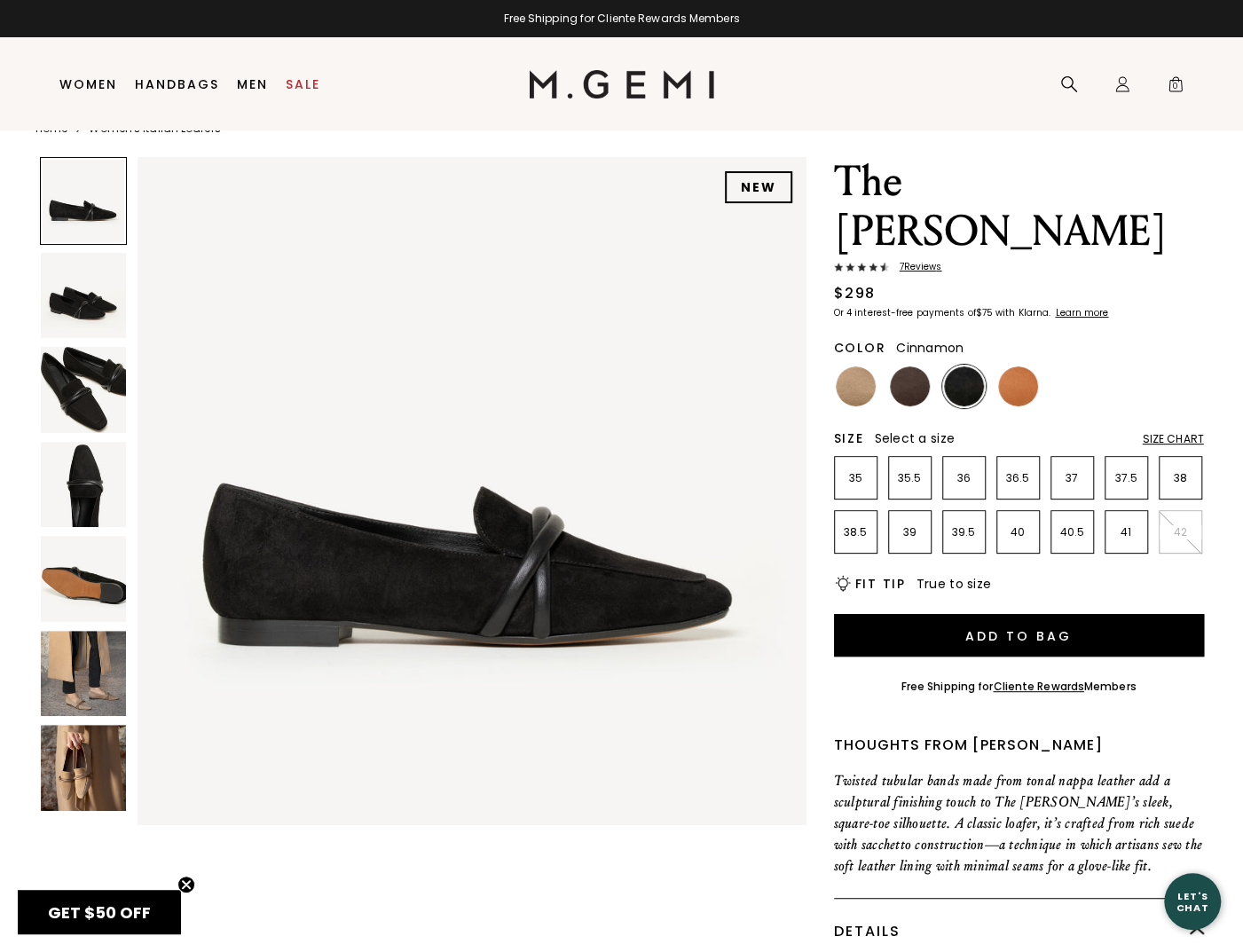
click at [1014, 366] on img at bounding box center [1018, 386] width 40 height 40
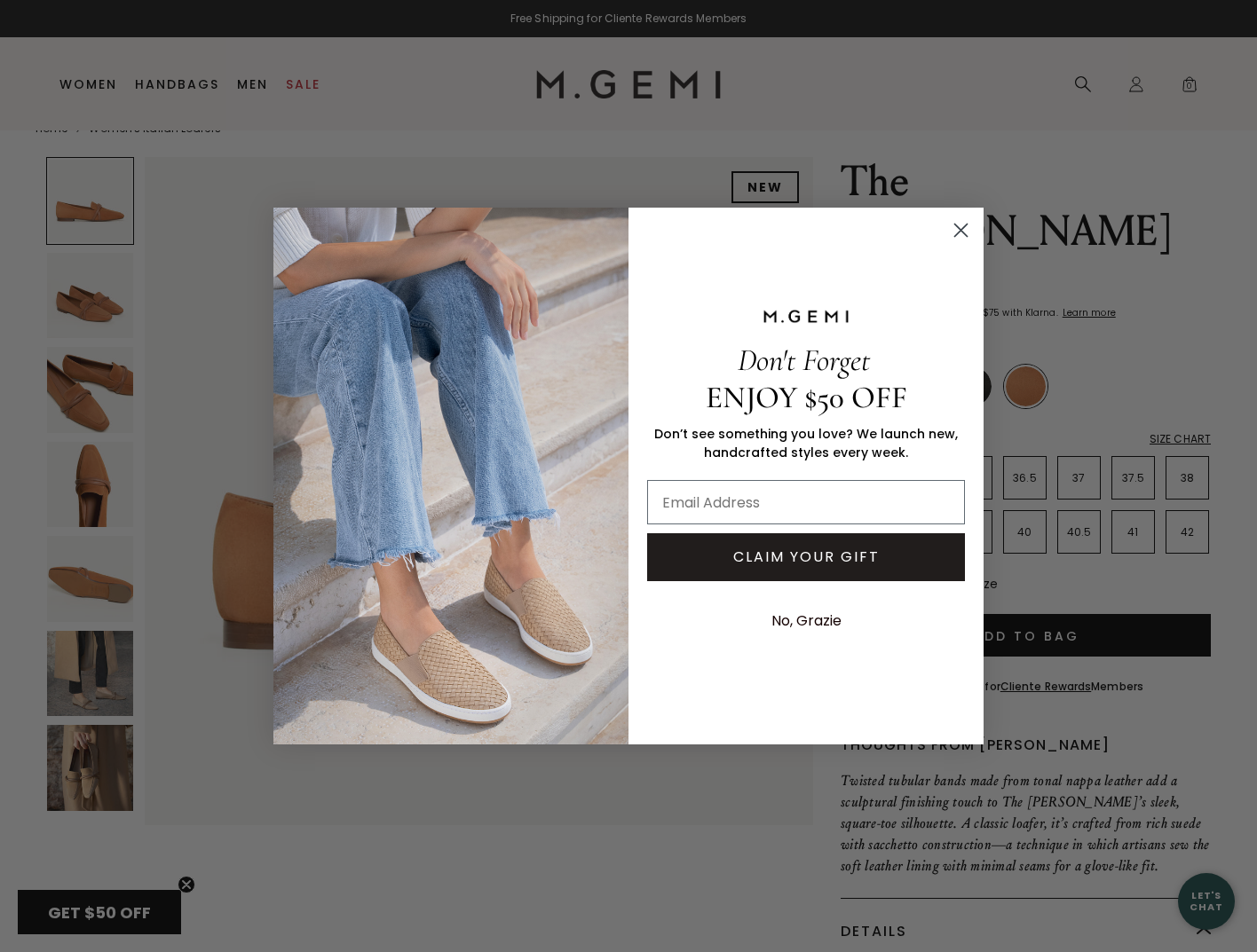
click at [962, 232] on icon "Close dialog" at bounding box center [961, 231] width 13 height 13
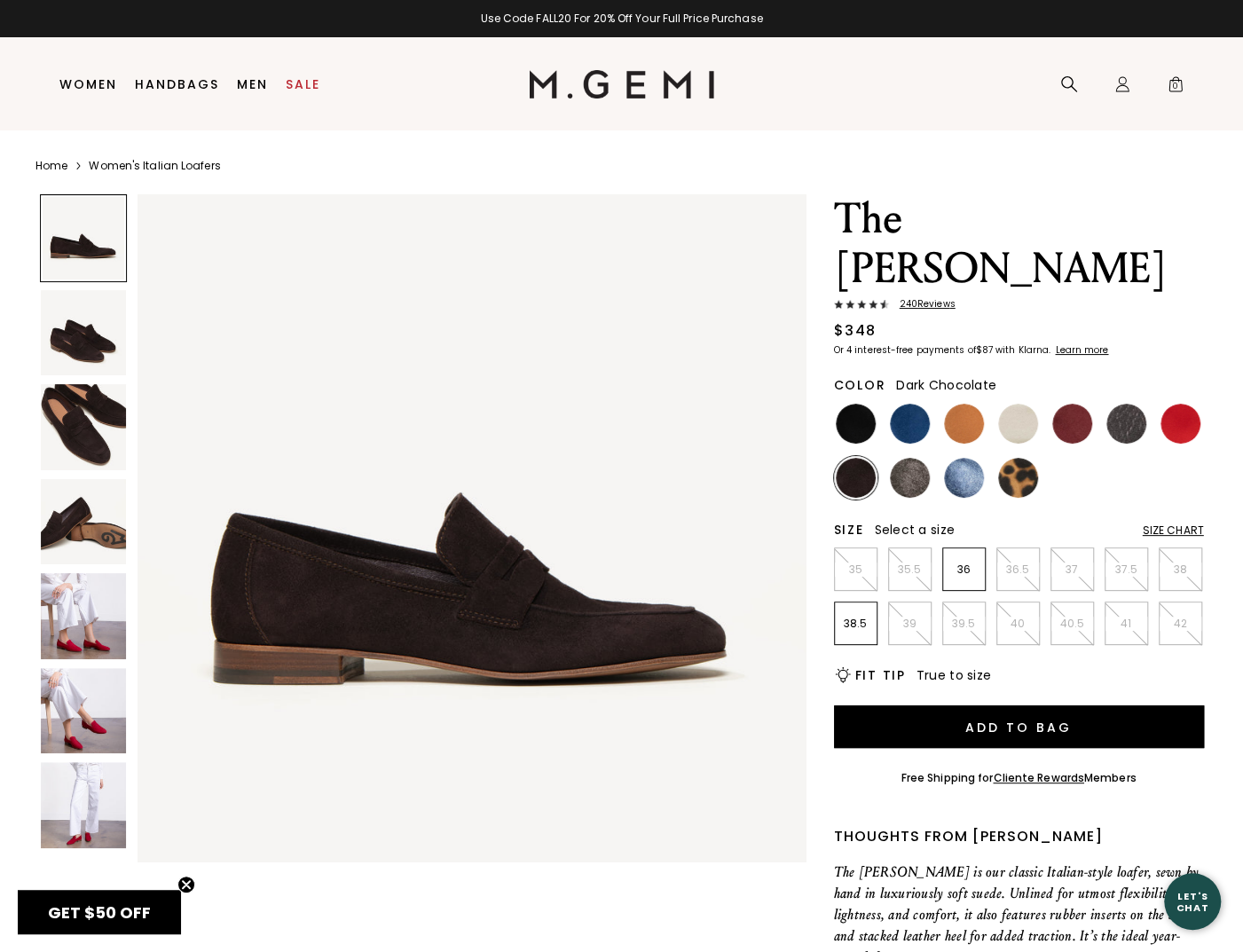
click at [112, 316] on img at bounding box center [84, 333] width 86 height 86
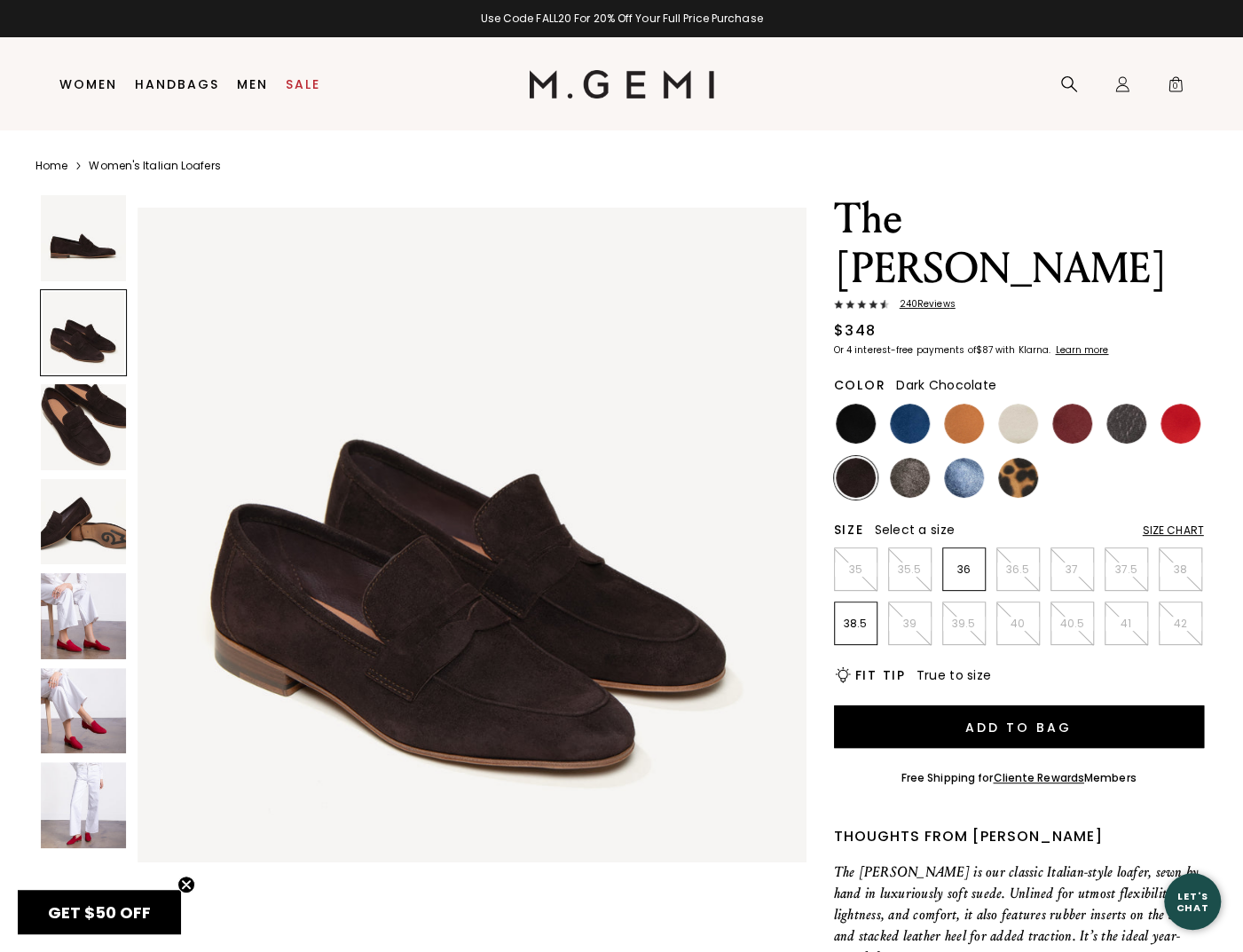
click at [95, 448] on img at bounding box center [84, 427] width 86 height 86
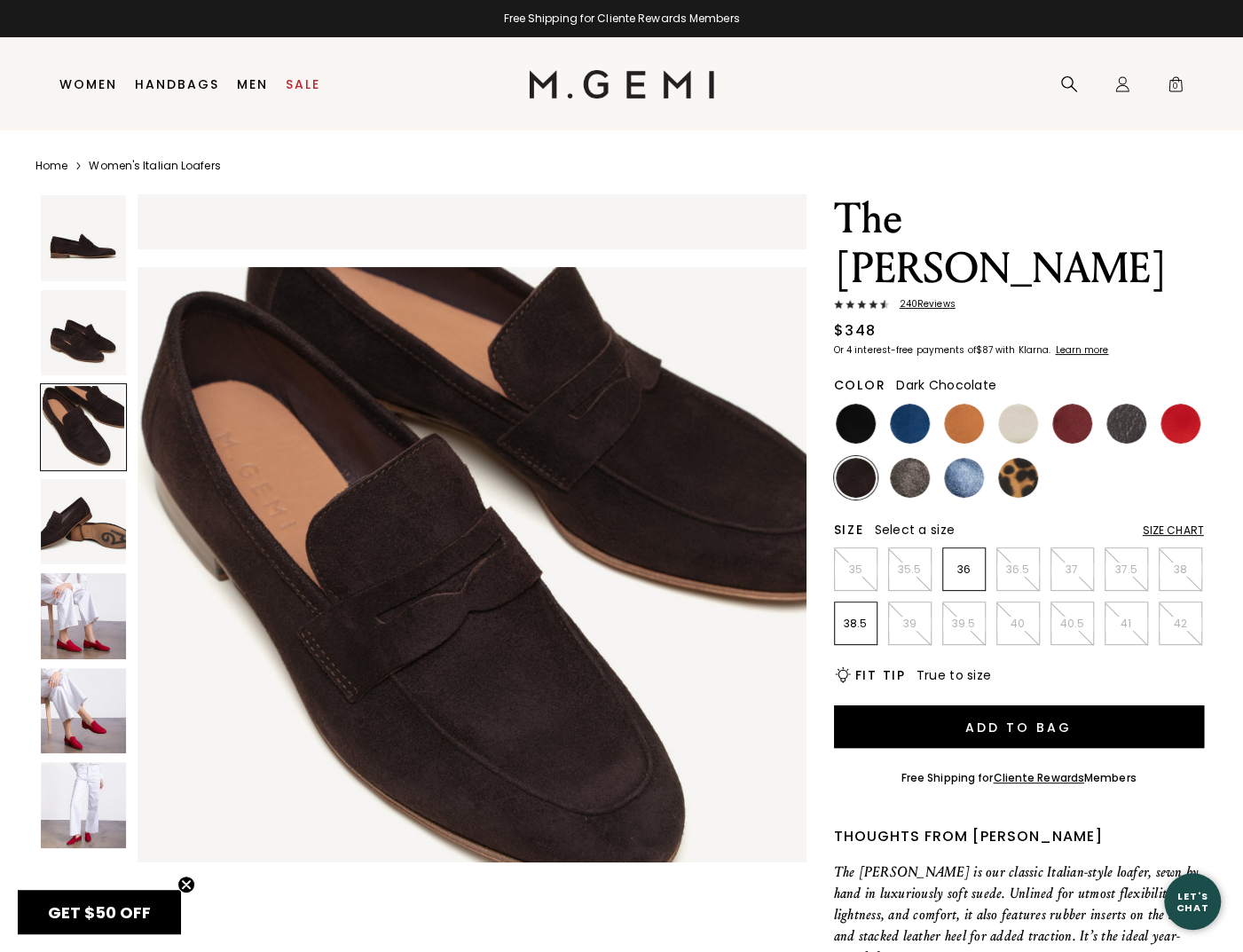
scroll to position [1346, 0]
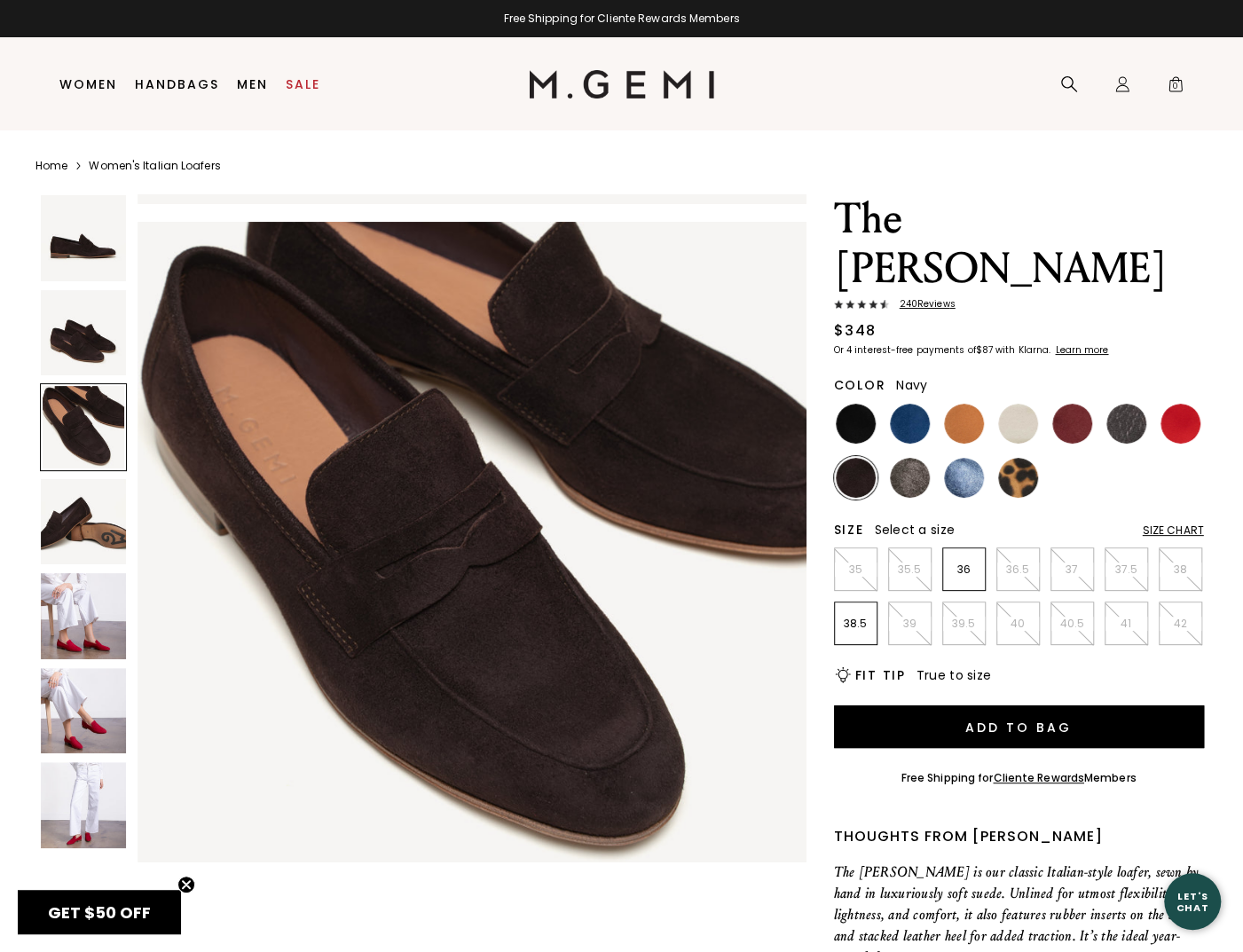
click at [906, 404] on img at bounding box center [910, 424] width 40 height 40
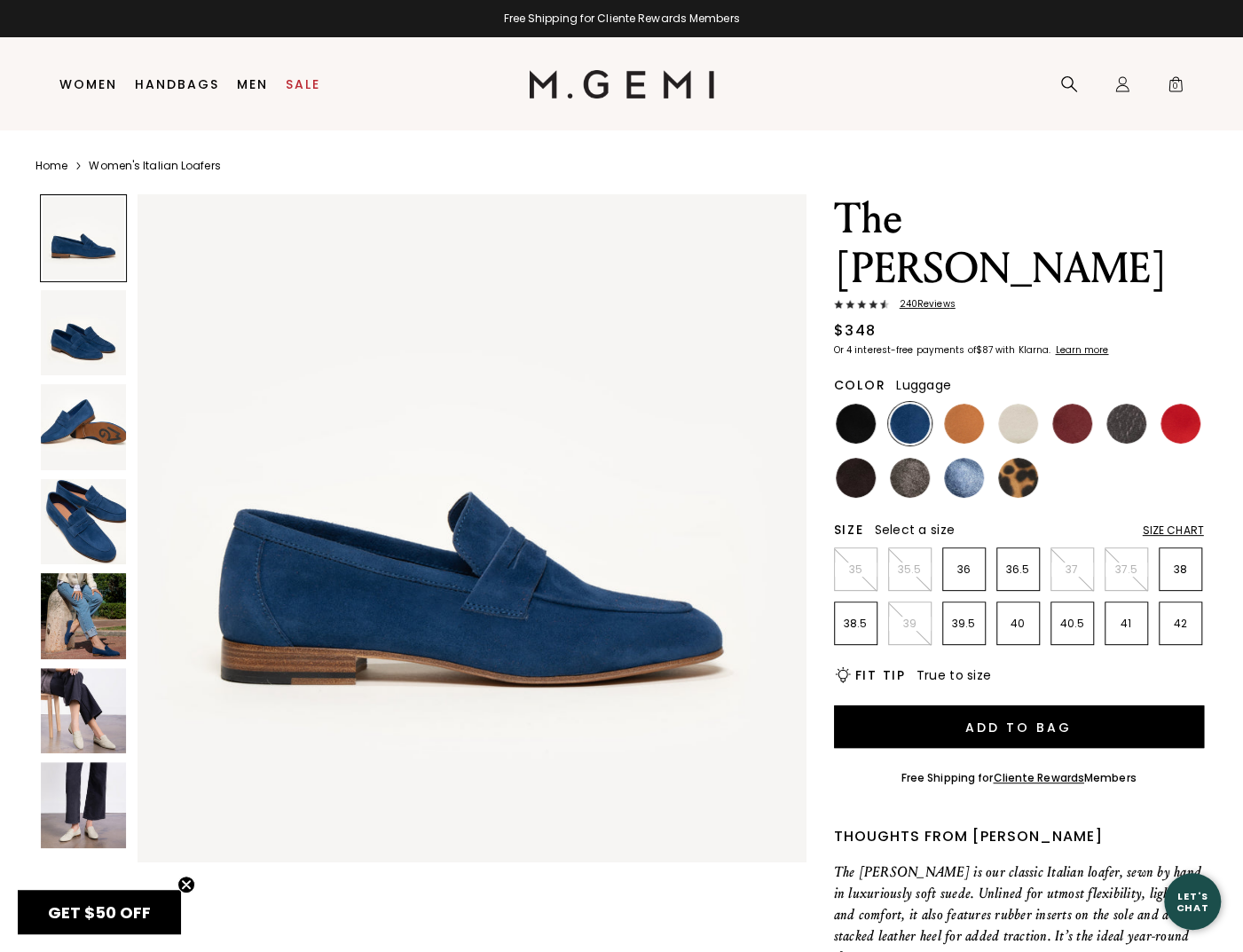
click at [960, 404] on img at bounding box center [964, 424] width 40 height 40
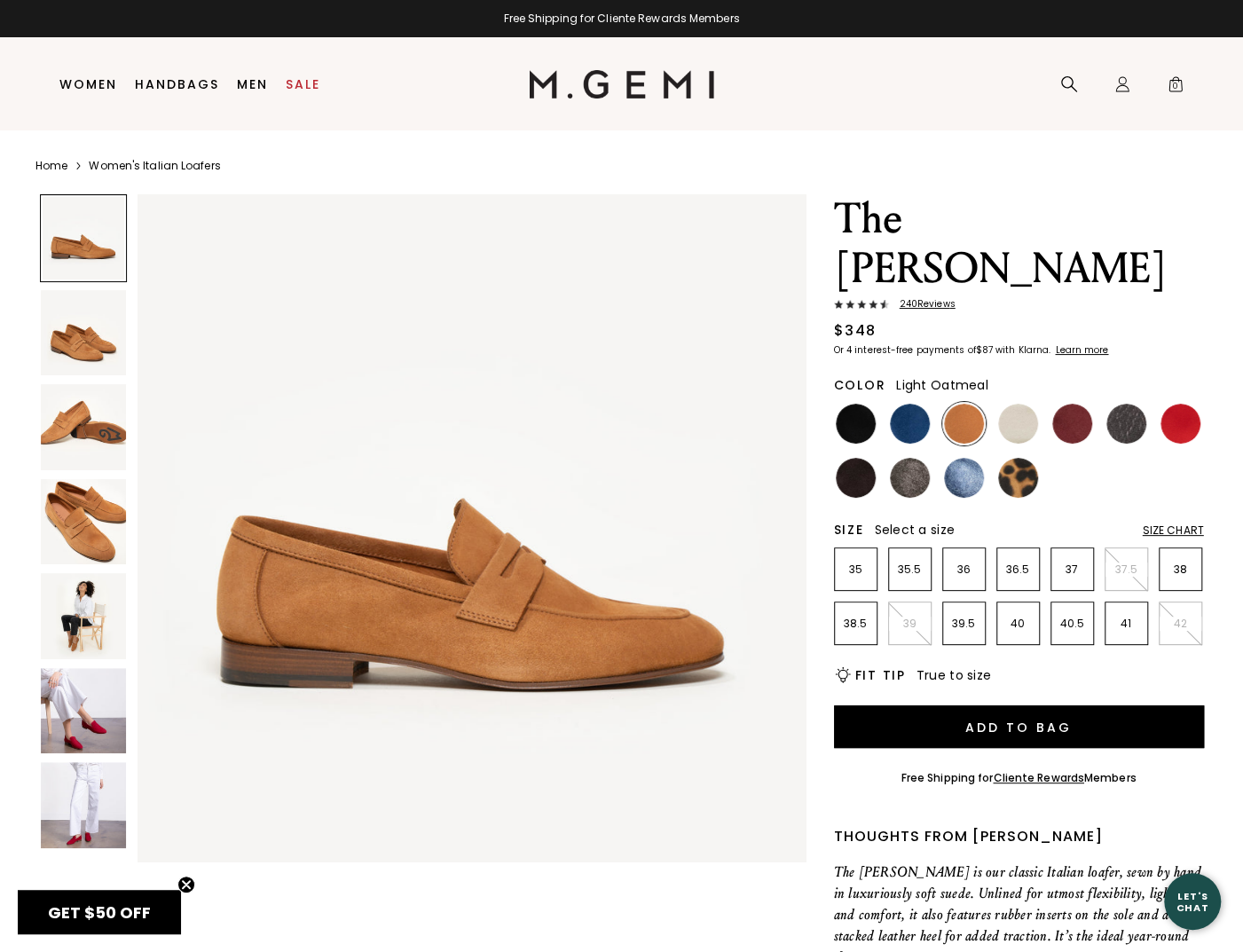
click at [1018, 404] on img at bounding box center [1018, 424] width 40 height 40
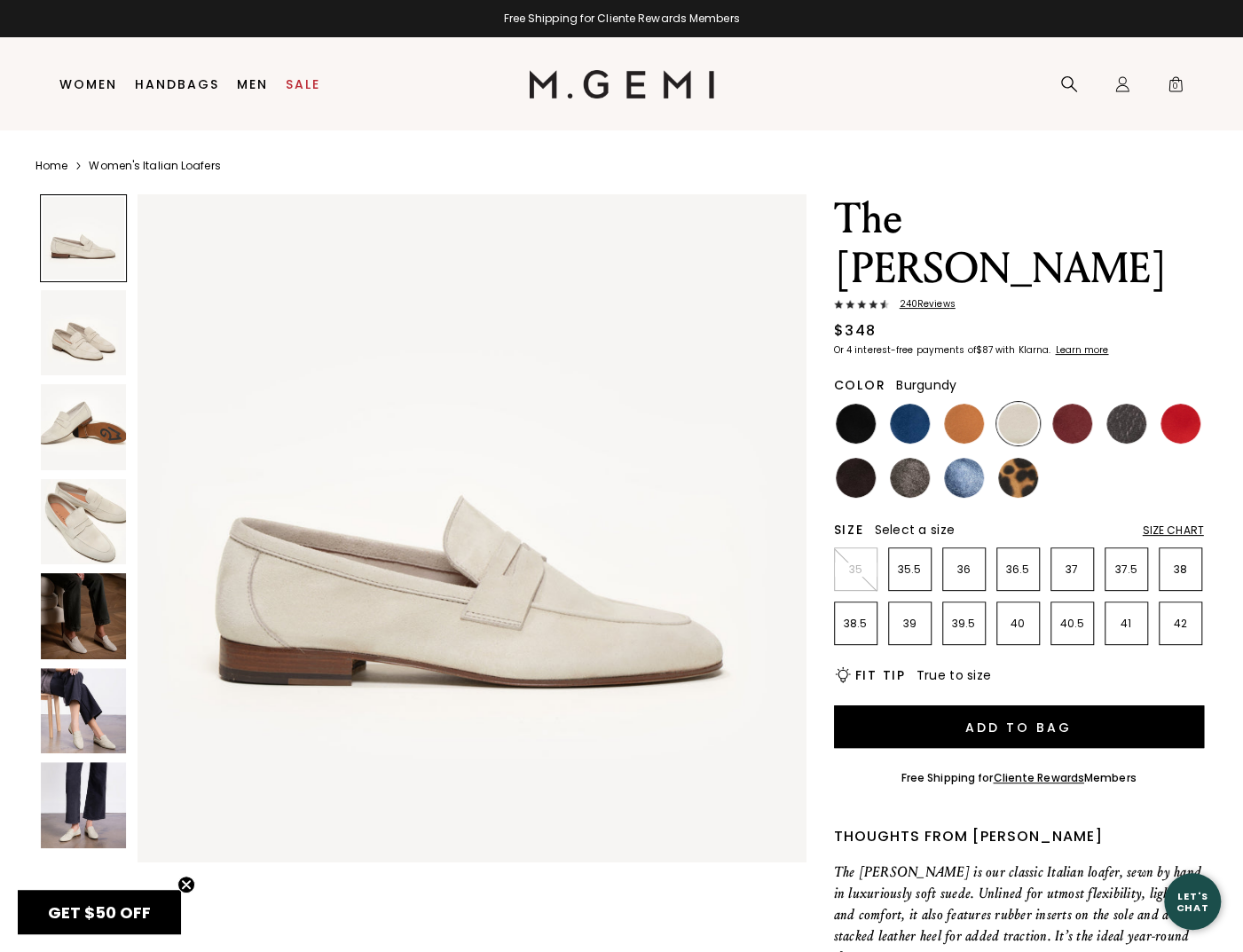
click at [1091, 404] on img at bounding box center [1073, 424] width 40 height 40
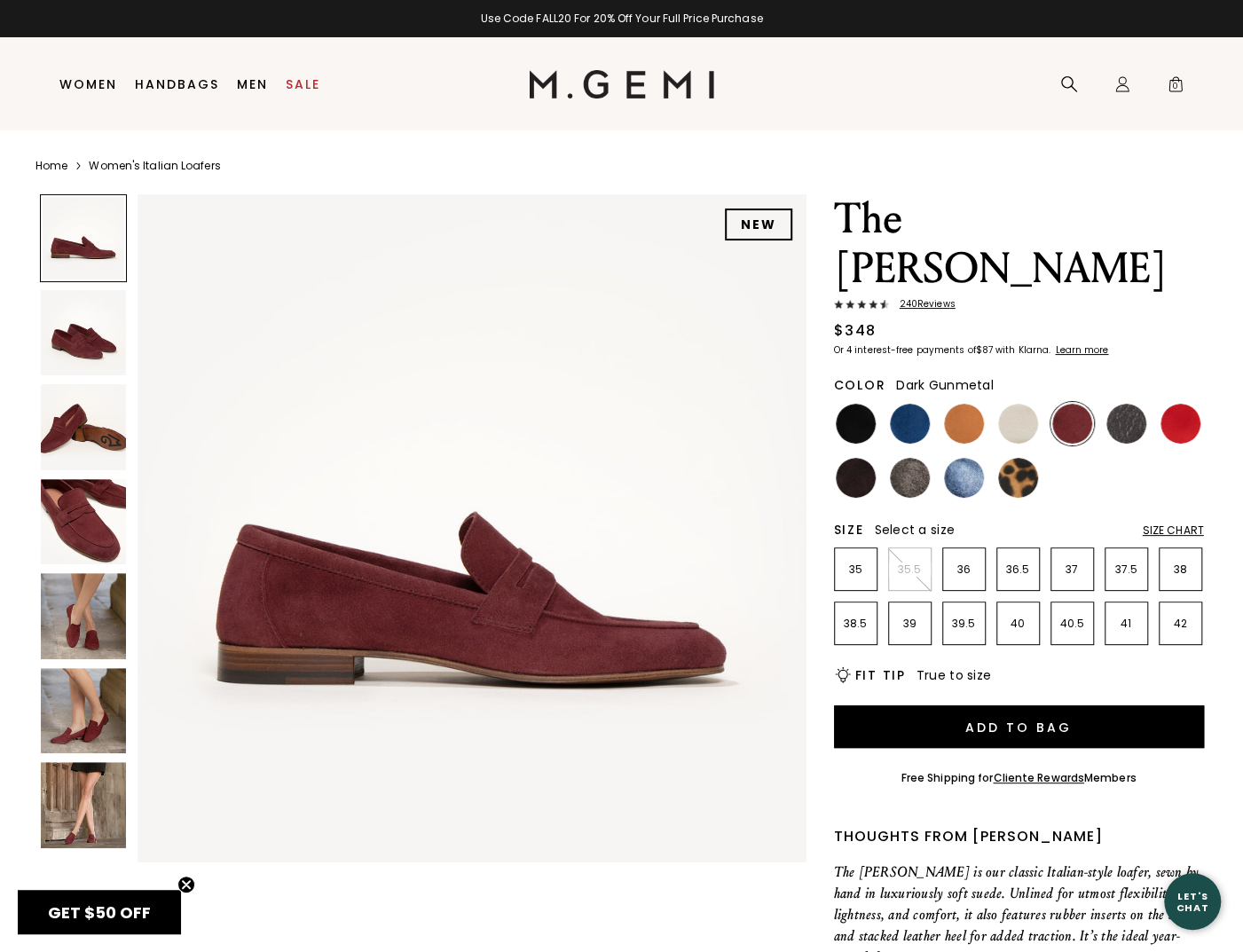
click at [1115, 404] on img at bounding box center [1127, 424] width 40 height 40
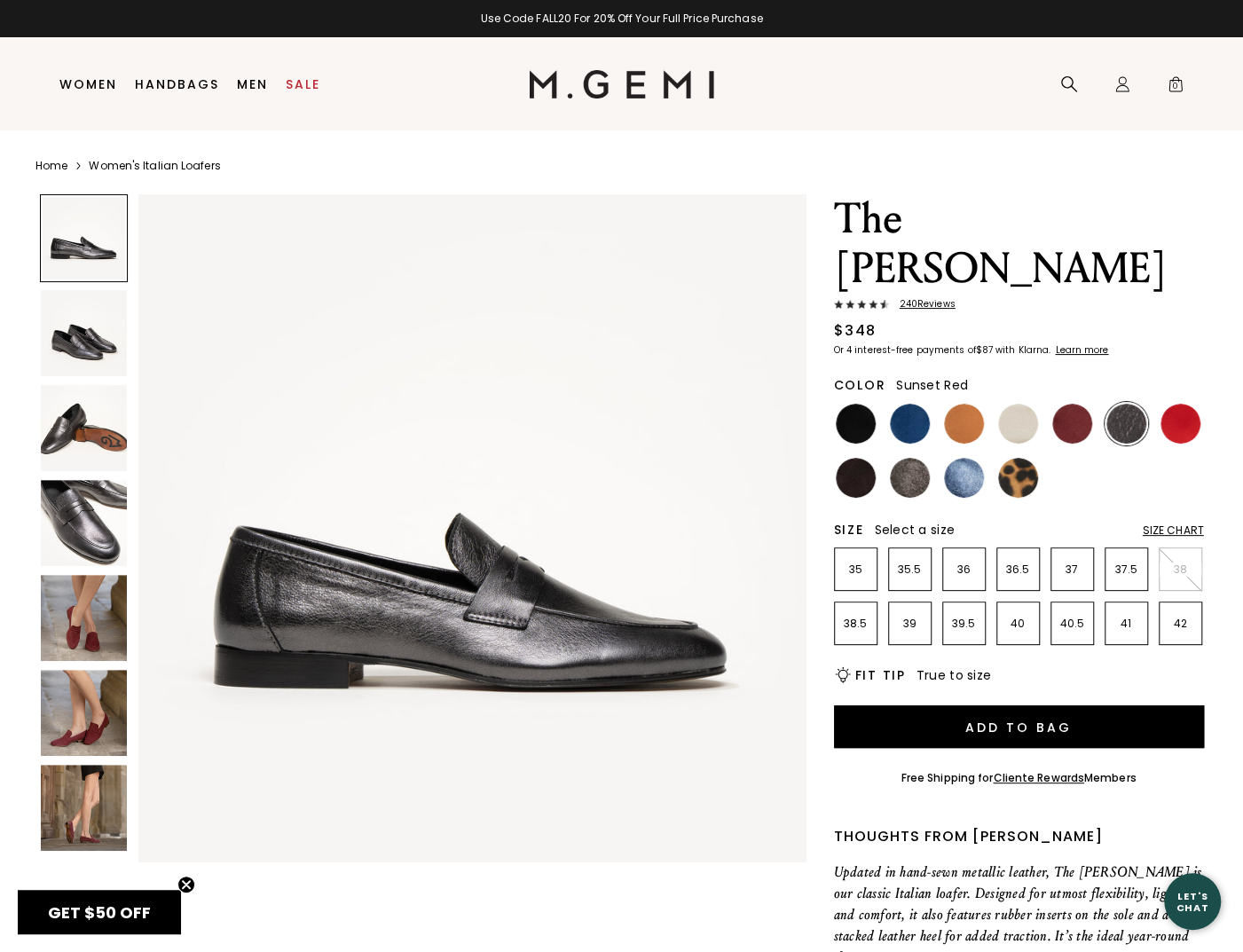
click at [1171, 404] on img at bounding box center [1181, 424] width 40 height 40
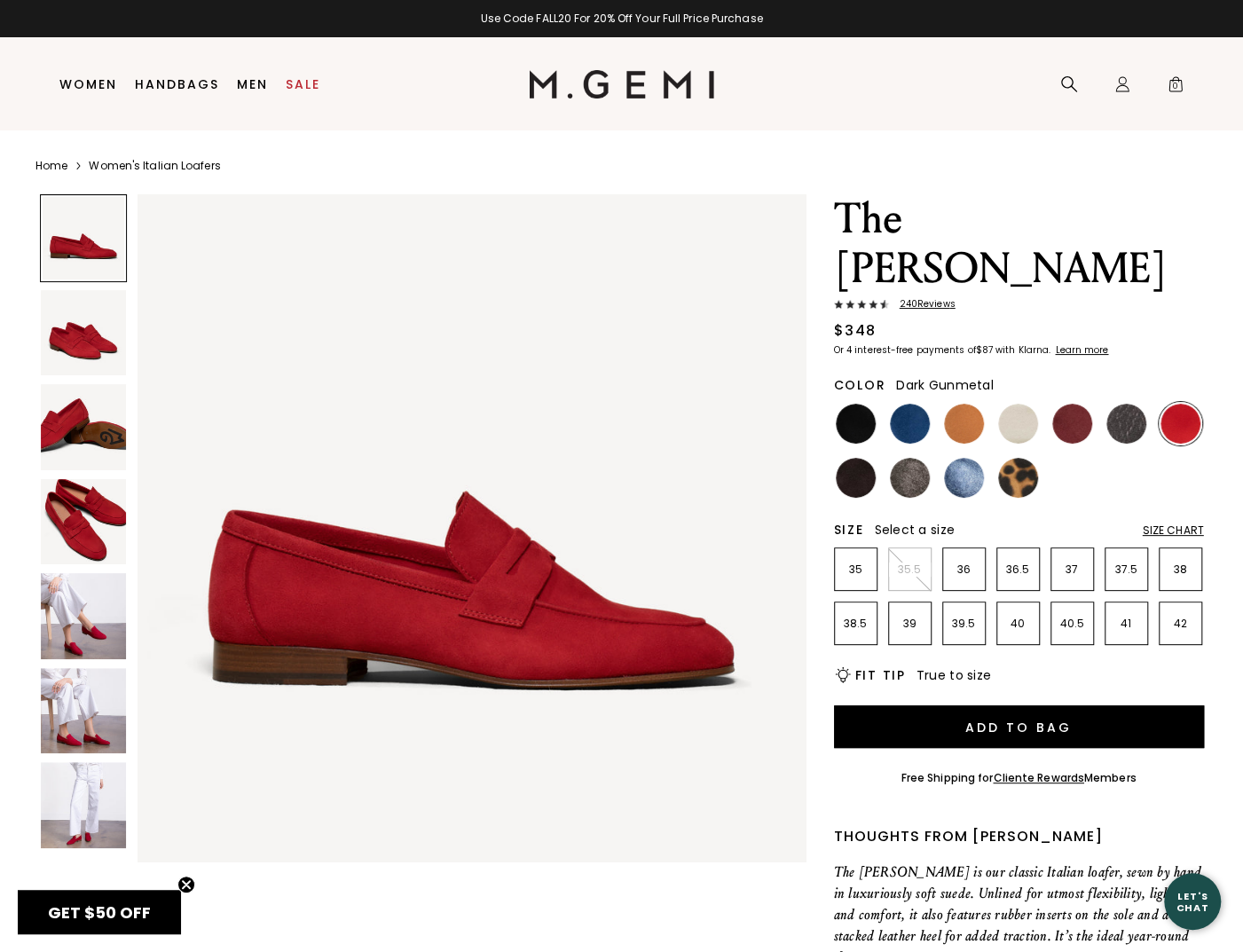
click at [1127, 404] on img at bounding box center [1127, 424] width 40 height 40
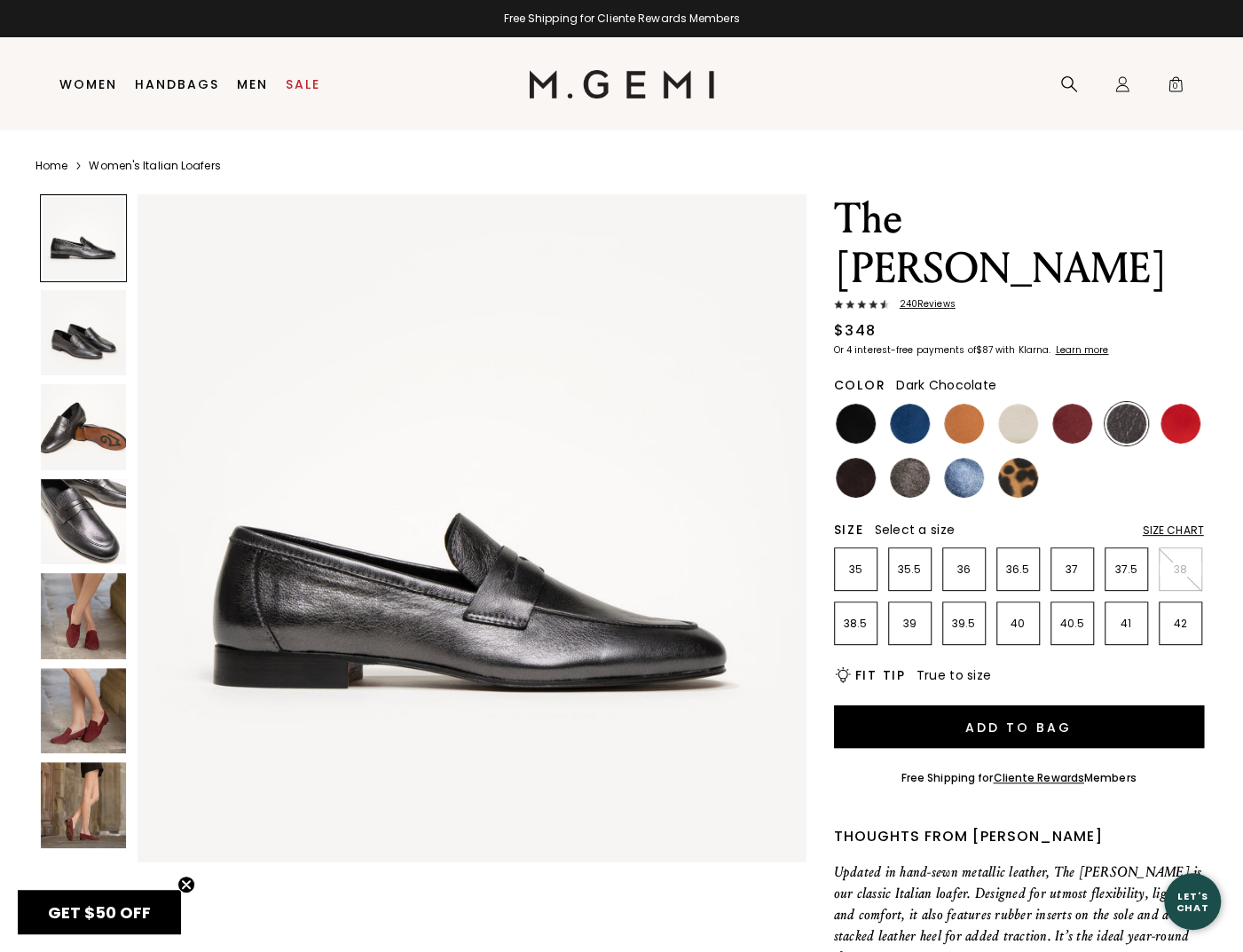
click at [871, 458] on img at bounding box center [856, 478] width 40 height 40
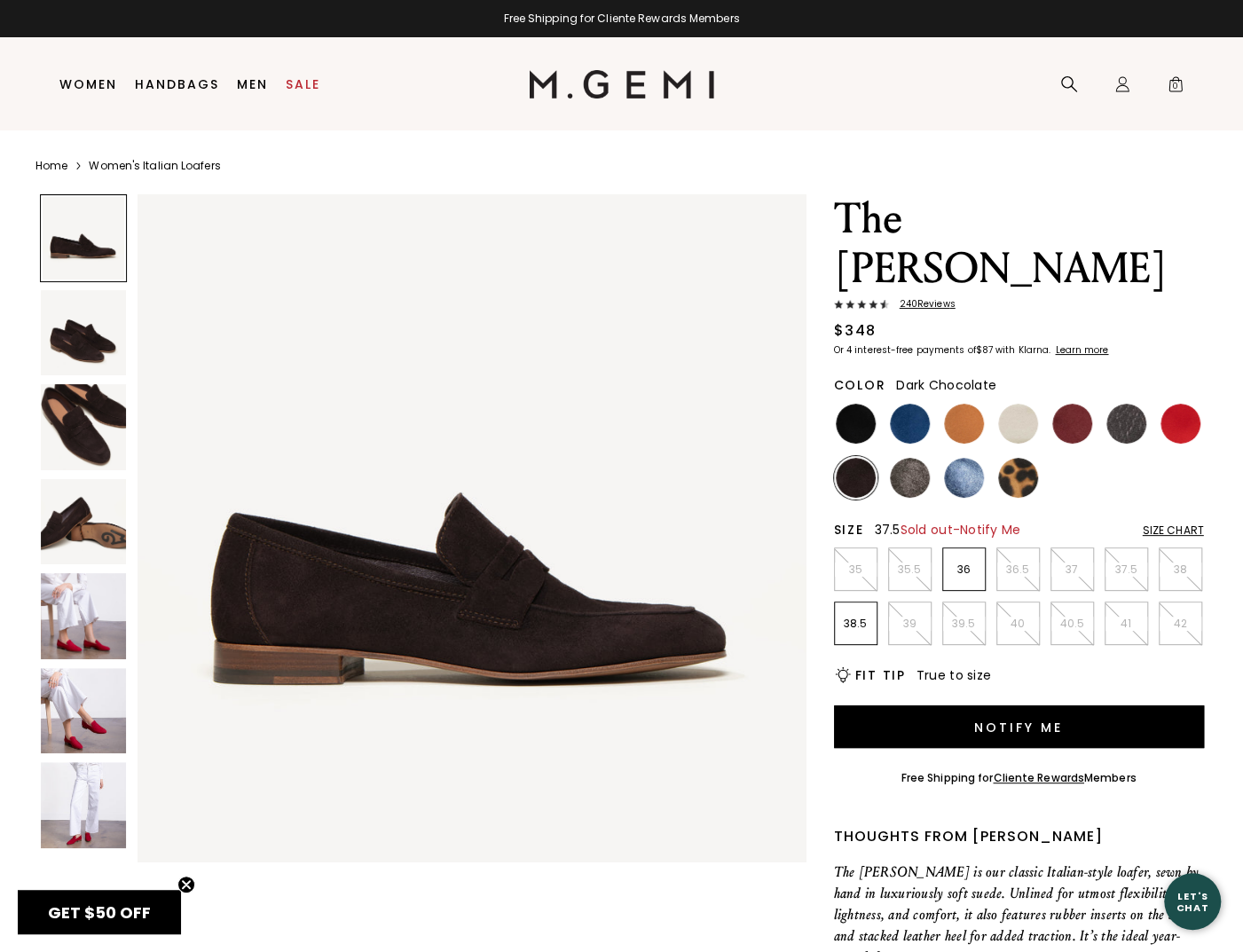
click at [1126, 563] on p "37.5" at bounding box center [1127, 570] width 42 height 15
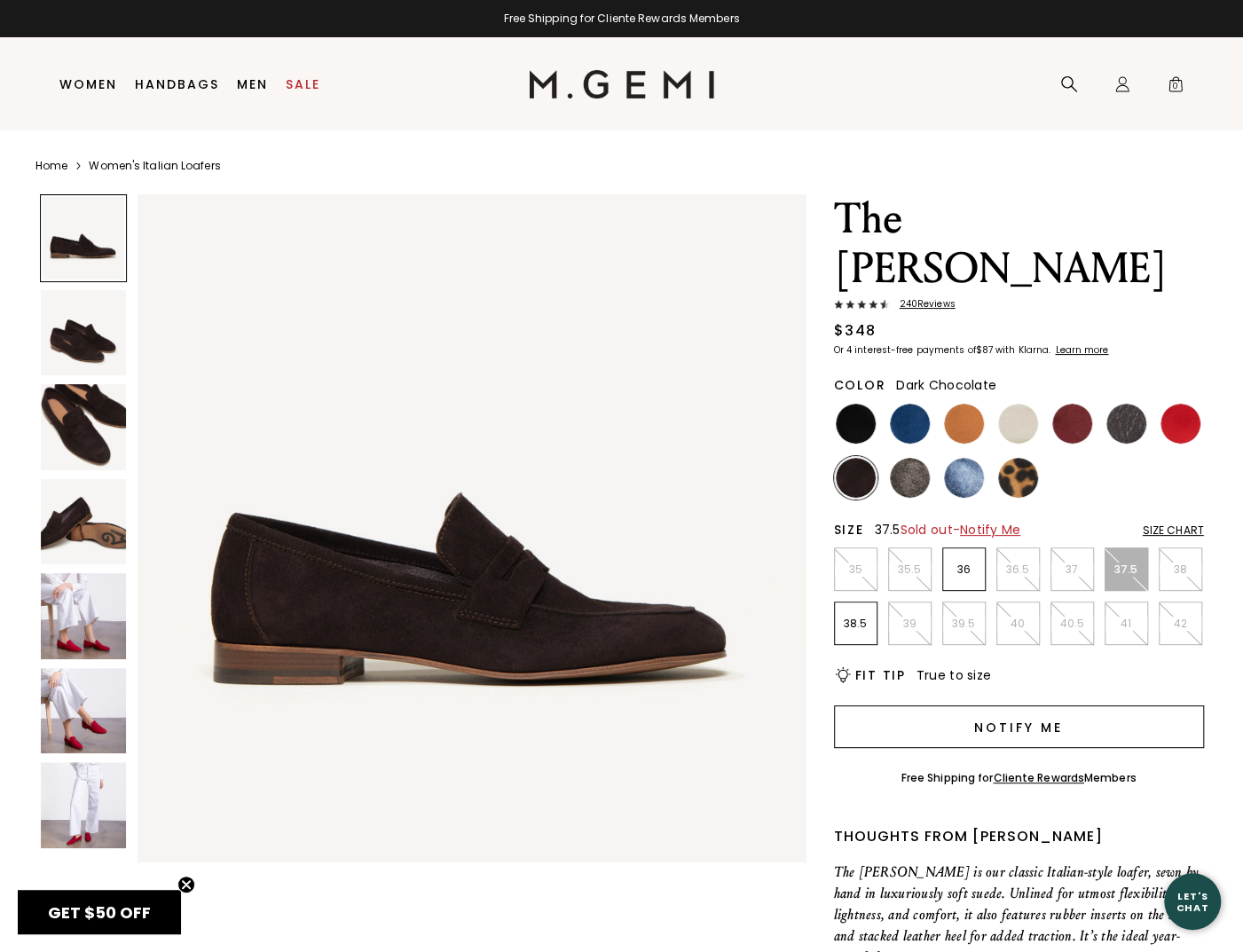
click at [1072, 706] on button "Notify Me" at bounding box center [1018, 727] width 370 height 43
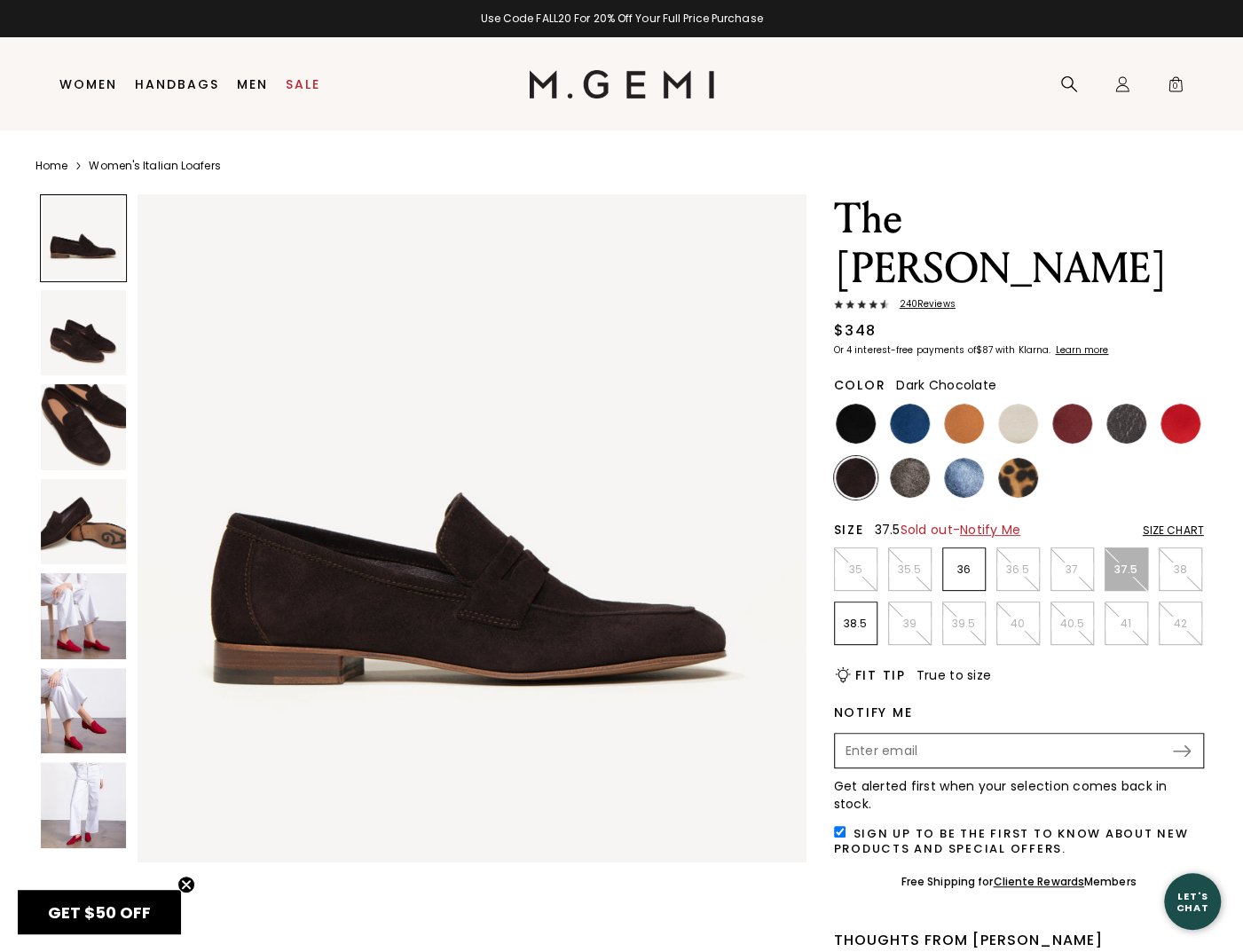
click at [973, 736] on input "Enter your email address to be notified when your selection is back in stock" at bounding box center [1004, 750] width 335 height 30
type input "mysticzhang860@gmail.com"
drag, startPoint x: 837, startPoint y: 760, endPoint x: 1065, endPoint y: 717, distance: 232.0
click at [837, 827] on input "checkbox" at bounding box center [839, 832] width 12 height 12
click at [1180, 746] on img at bounding box center [1182, 751] width 18 height 12
